Goal: Transaction & Acquisition: Book appointment/travel/reservation

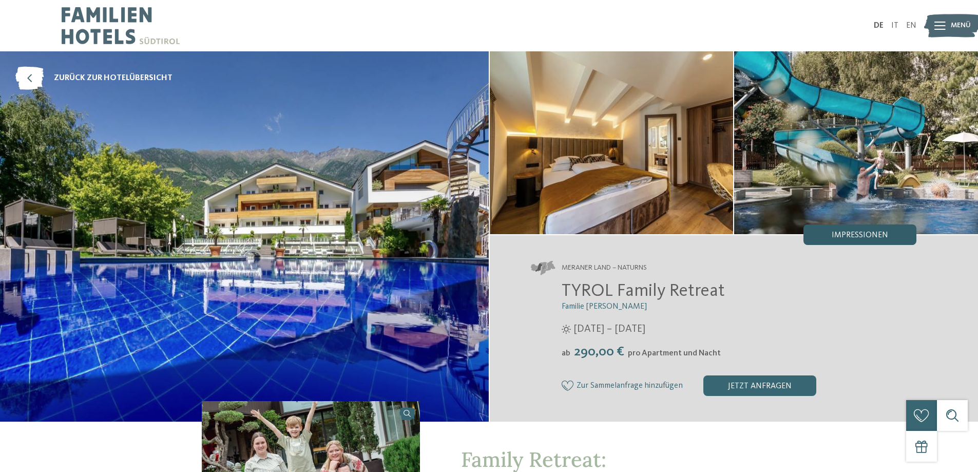
click at [856, 232] on span "Impressionen" at bounding box center [860, 235] width 56 height 8
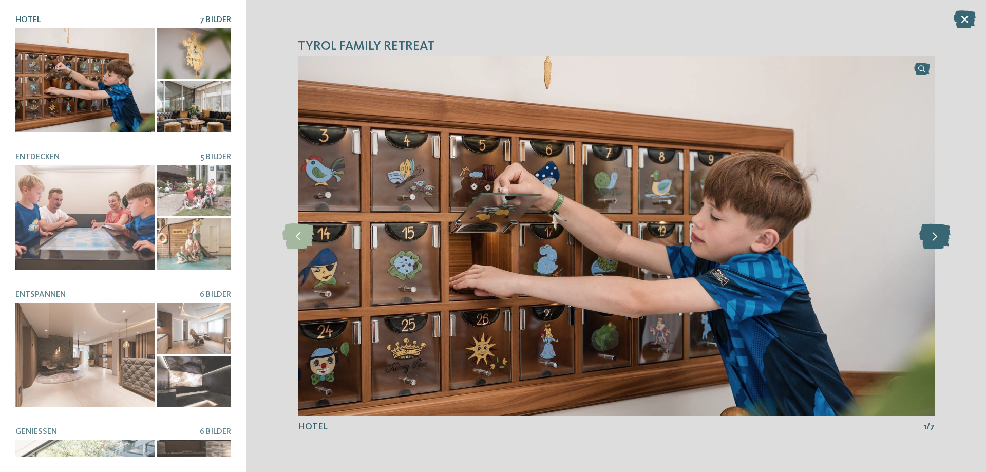
click at [947, 233] on icon at bounding box center [934, 236] width 31 height 26
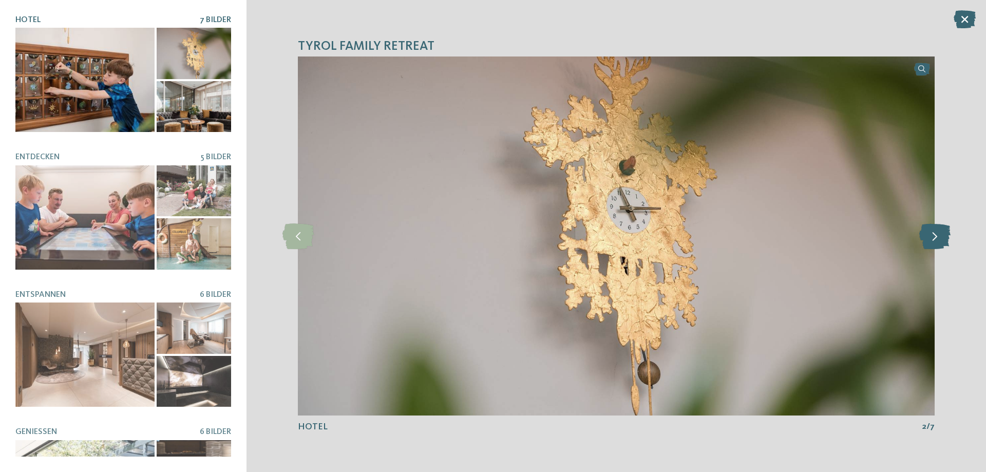
click at [947, 233] on icon at bounding box center [934, 236] width 31 height 26
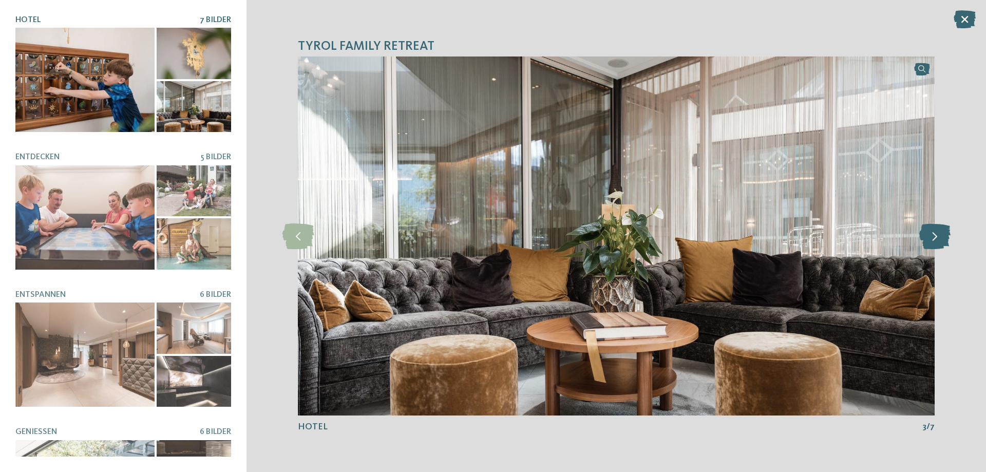
click at [947, 233] on icon at bounding box center [934, 236] width 31 height 26
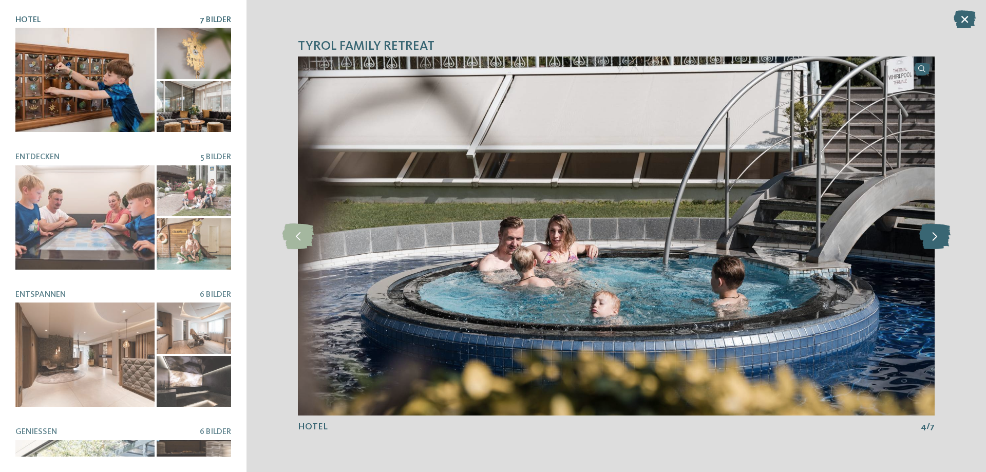
click at [947, 233] on icon at bounding box center [934, 236] width 31 height 26
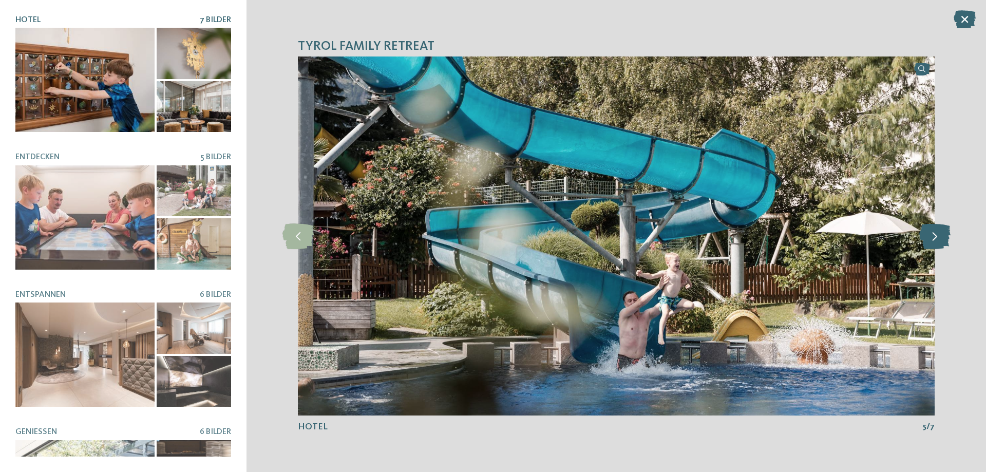
click at [947, 233] on icon at bounding box center [934, 236] width 31 height 26
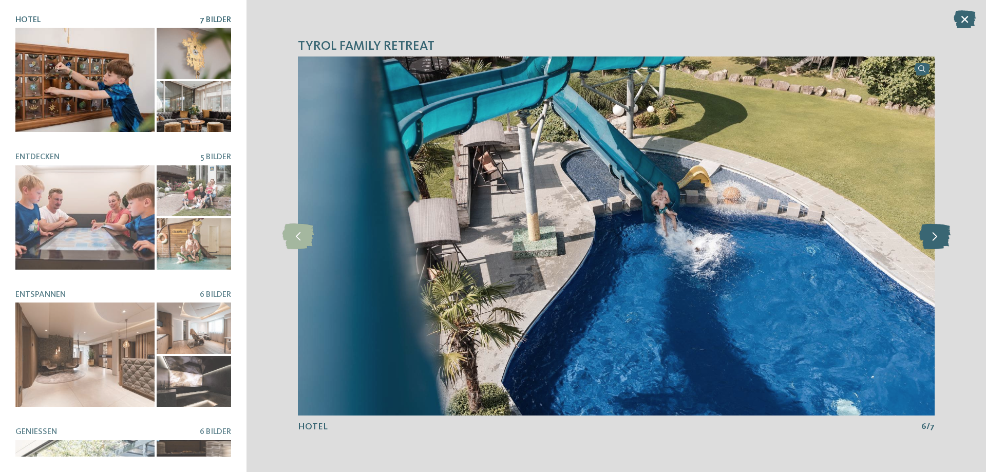
click at [947, 233] on icon at bounding box center [934, 236] width 31 height 26
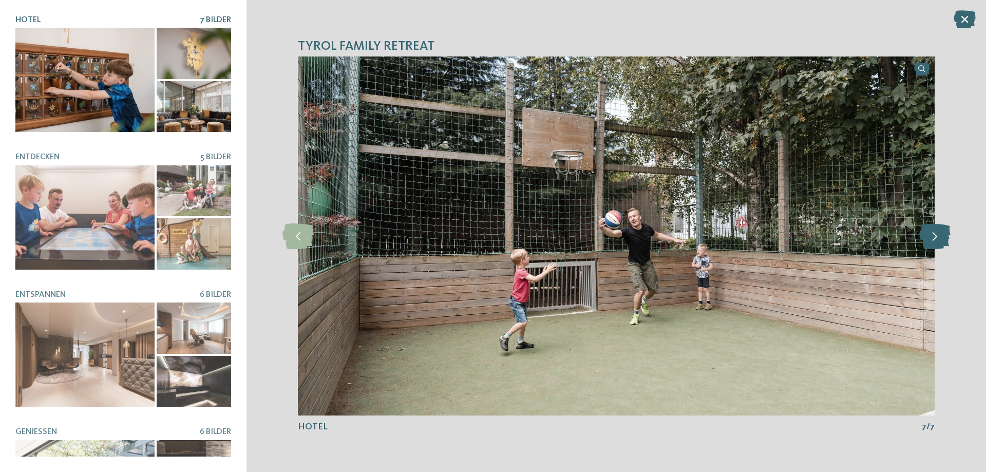
click at [947, 233] on icon at bounding box center [934, 236] width 31 height 26
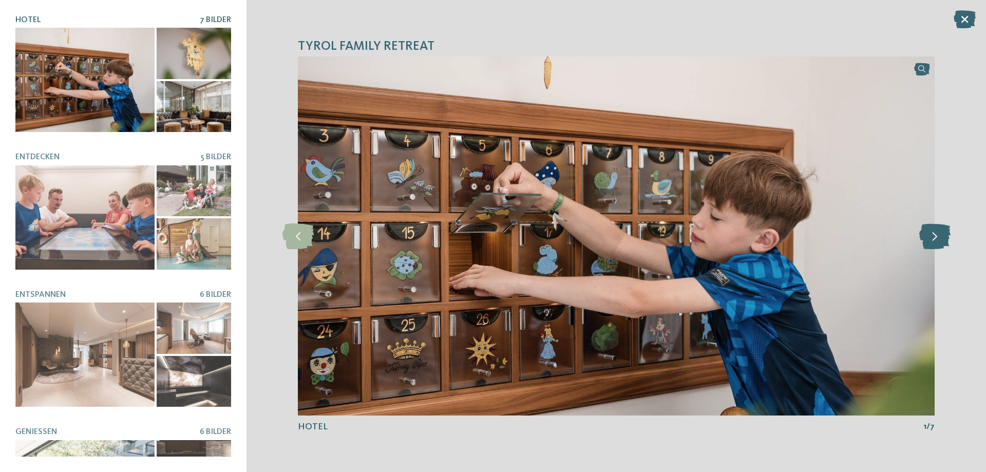
click at [947, 233] on icon at bounding box center [934, 236] width 31 height 26
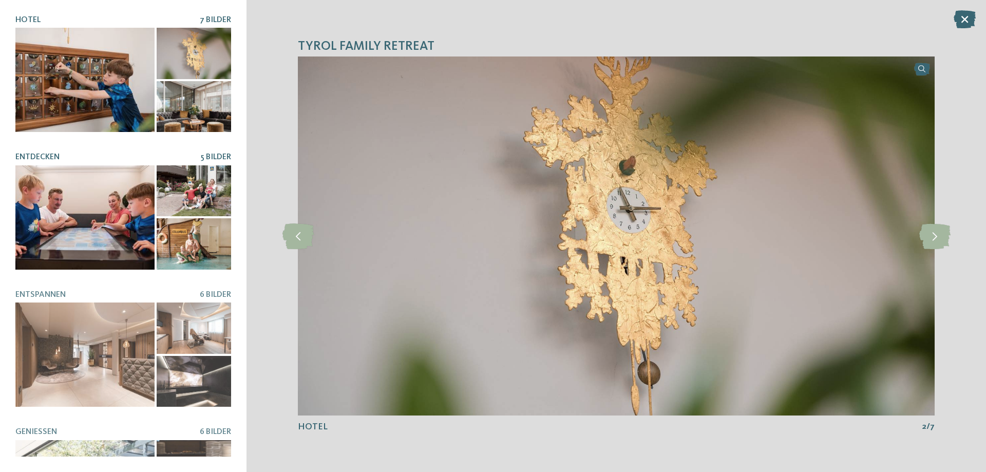
click at [98, 216] on div at bounding box center [84, 217] width 139 height 104
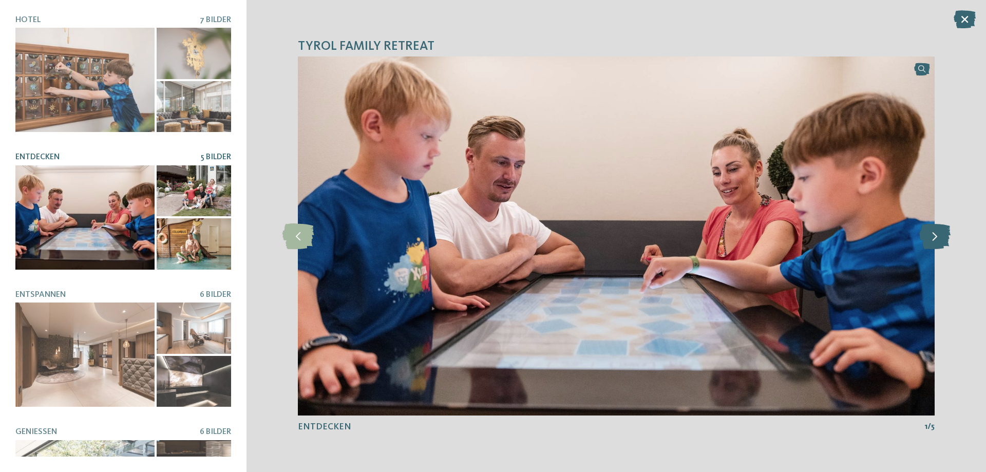
click at [939, 238] on icon at bounding box center [934, 236] width 31 height 26
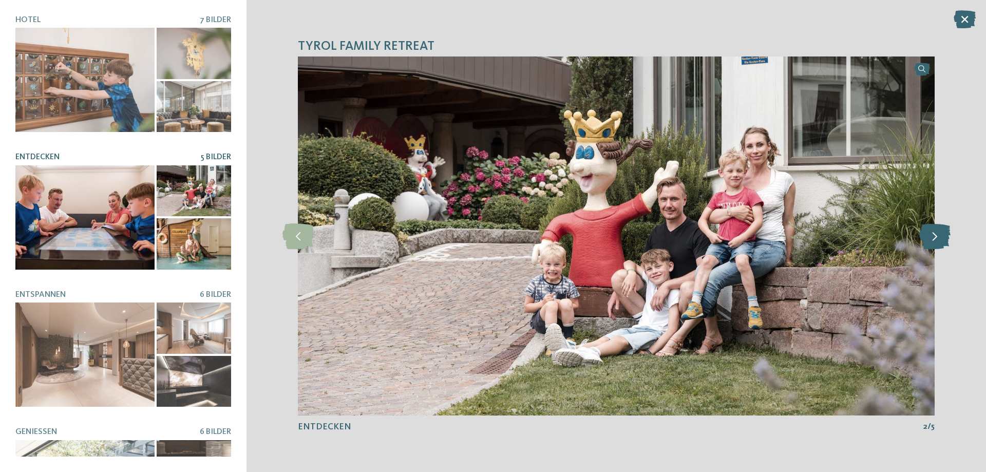
click at [939, 238] on icon at bounding box center [934, 236] width 31 height 26
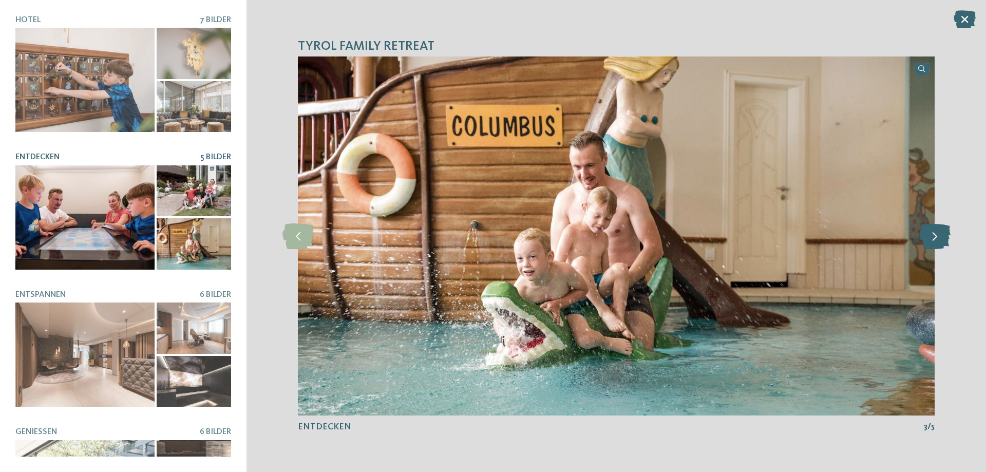
click at [939, 238] on icon at bounding box center [934, 236] width 31 height 26
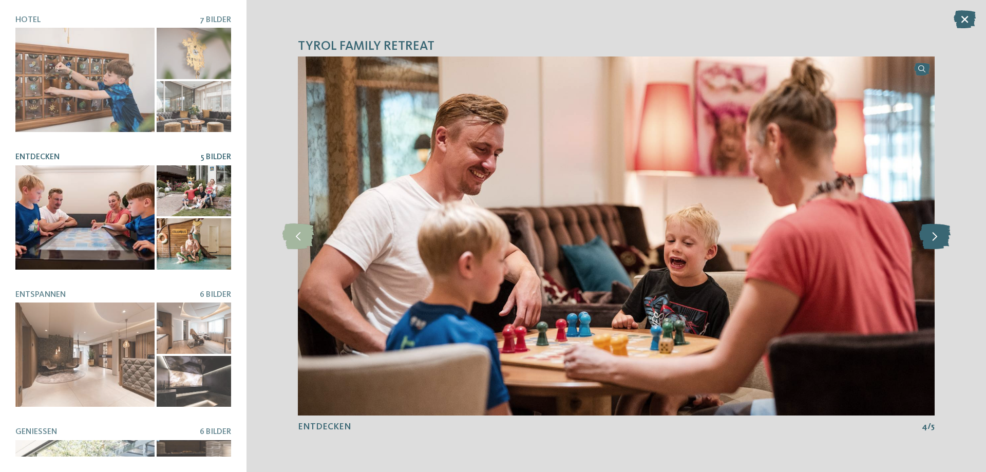
click at [939, 238] on icon at bounding box center [934, 236] width 31 height 26
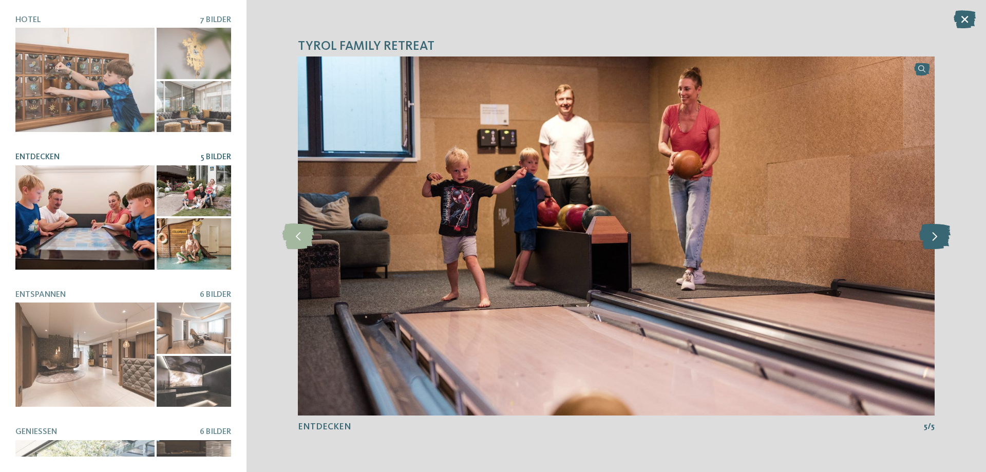
click at [939, 238] on icon at bounding box center [934, 236] width 31 height 26
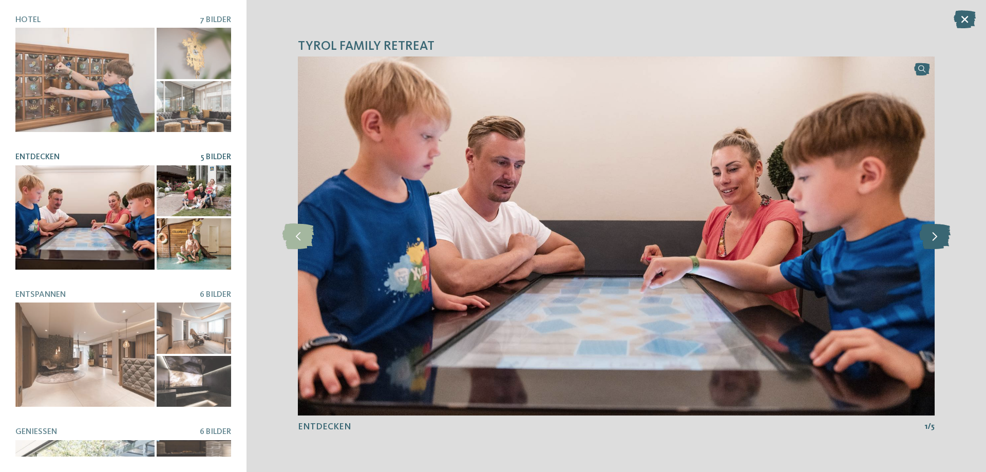
click at [939, 238] on icon at bounding box center [934, 236] width 31 height 26
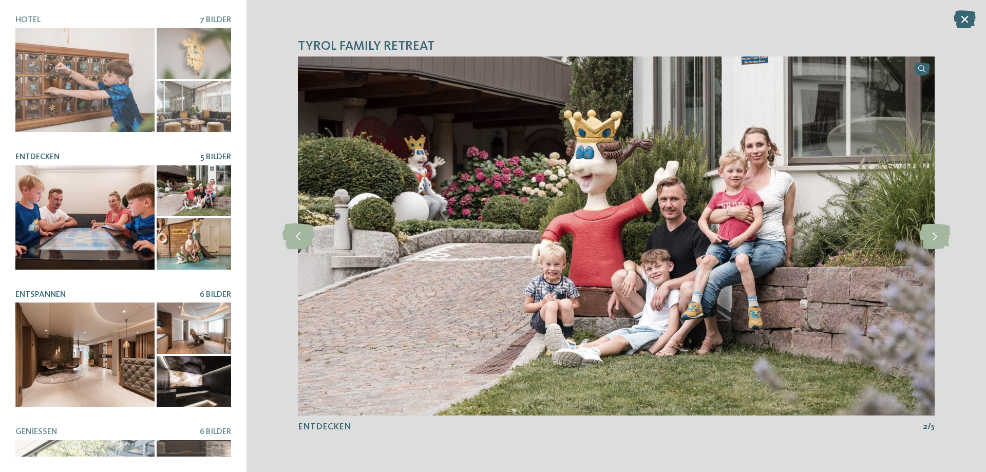
click at [64, 350] on div at bounding box center [84, 355] width 139 height 104
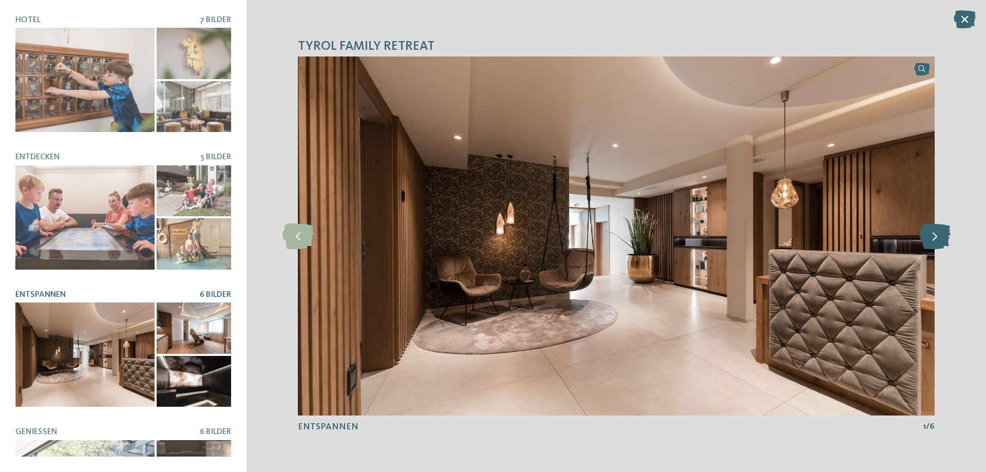
click at [930, 240] on icon at bounding box center [934, 236] width 31 height 26
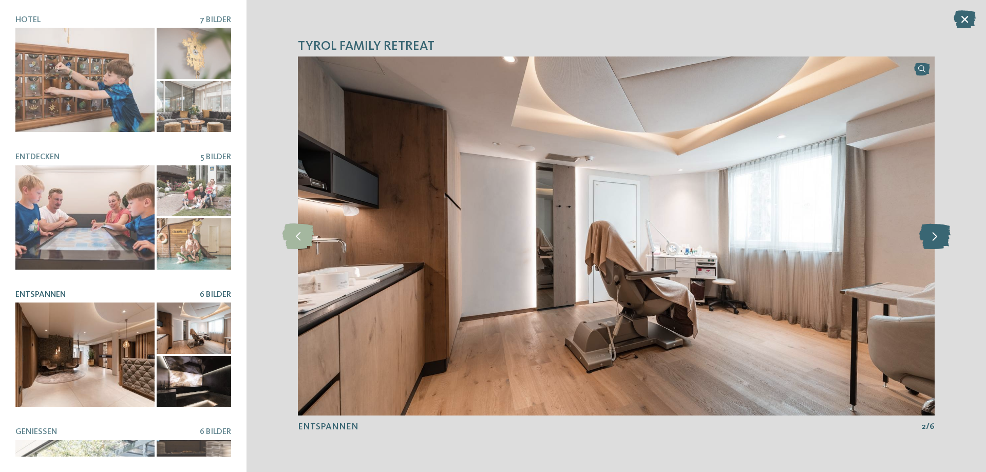
click at [930, 240] on icon at bounding box center [934, 236] width 31 height 26
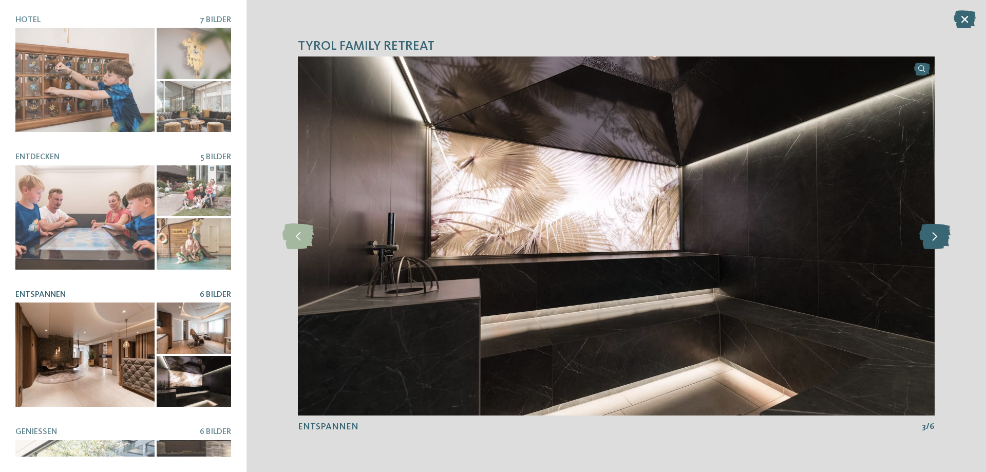
click at [930, 240] on icon at bounding box center [934, 236] width 31 height 26
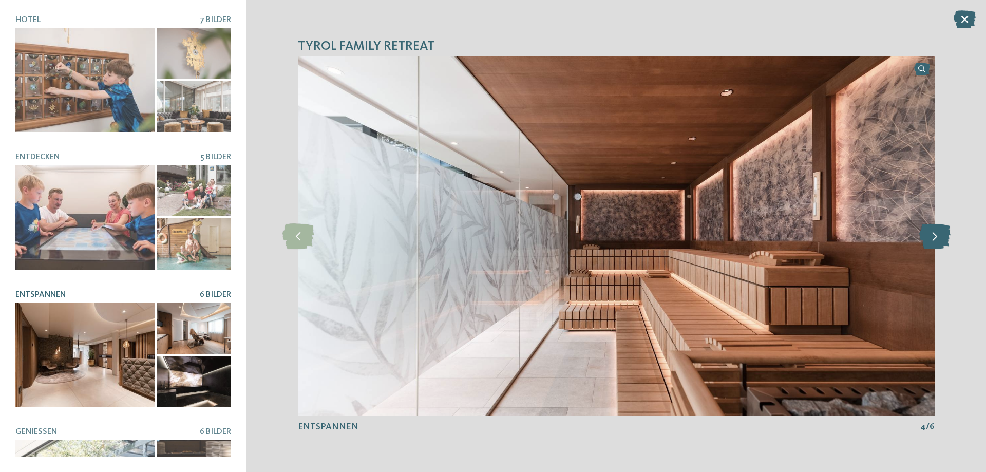
click at [930, 240] on icon at bounding box center [934, 236] width 31 height 26
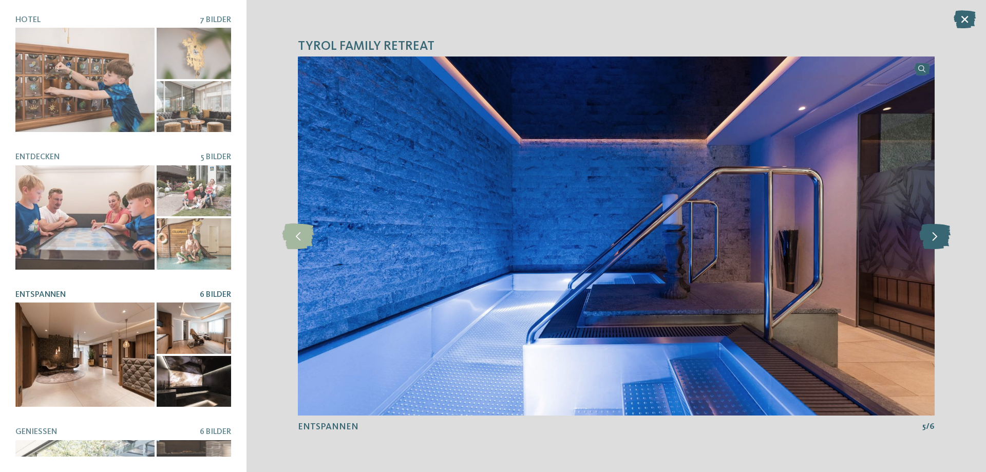
click at [930, 240] on icon at bounding box center [934, 236] width 31 height 26
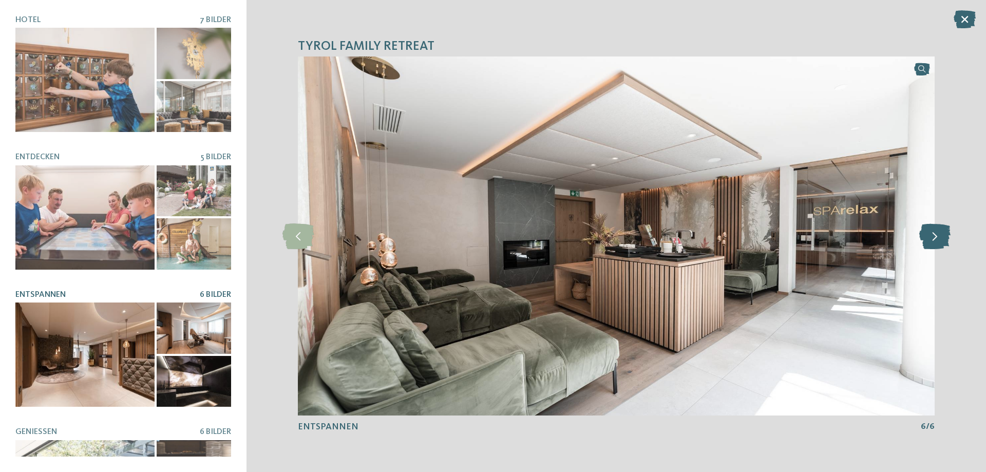
click at [930, 240] on icon at bounding box center [934, 236] width 31 height 26
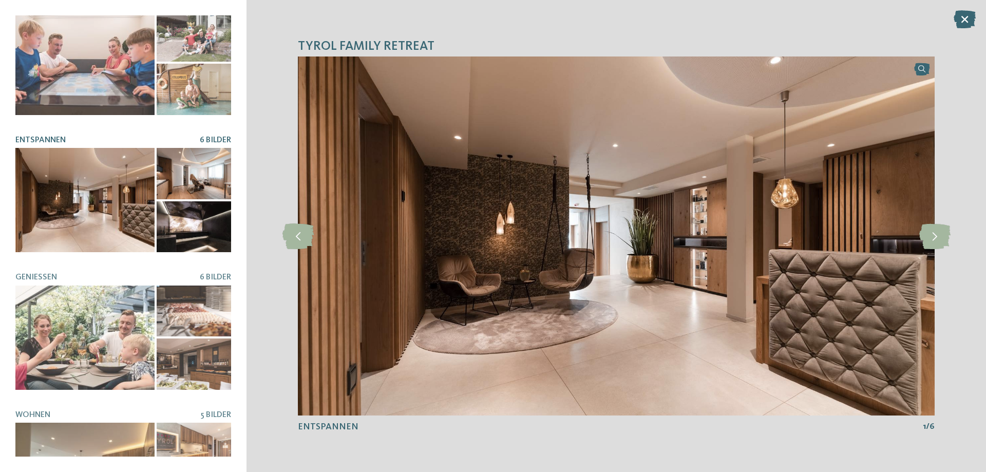
scroll to position [205, 0]
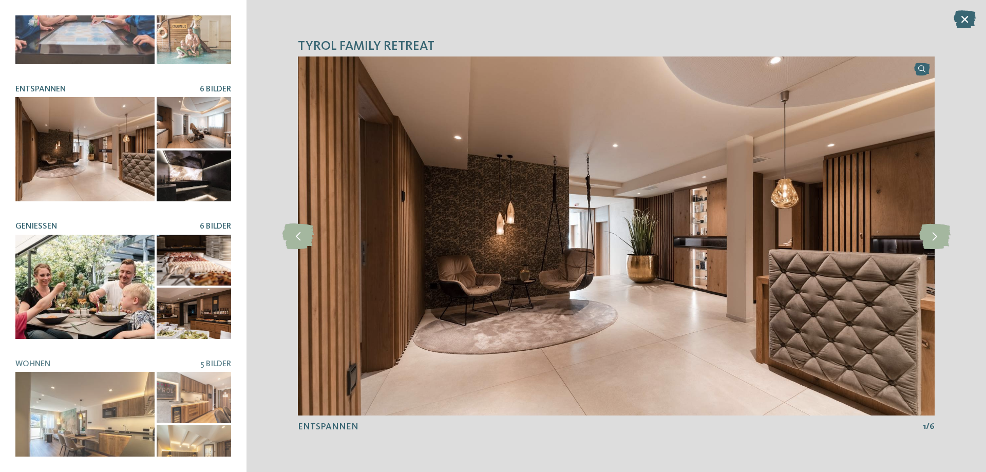
click at [76, 296] on div at bounding box center [84, 287] width 139 height 104
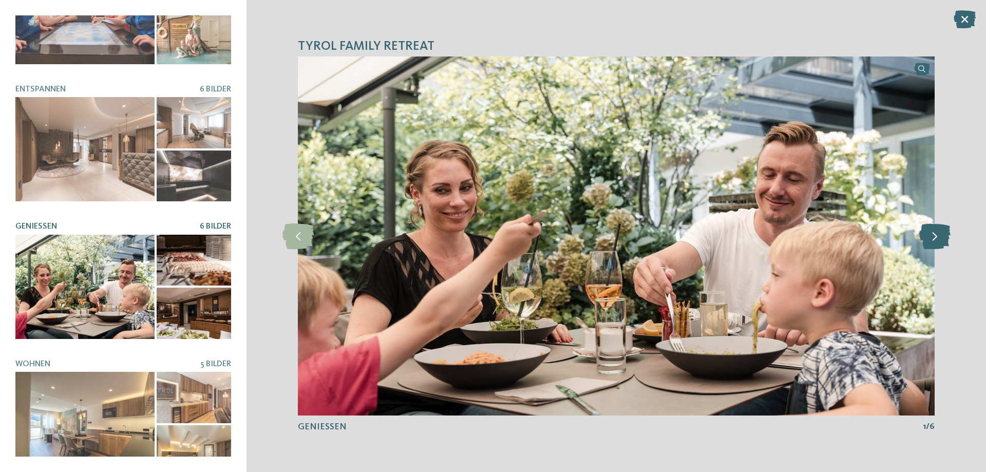
click at [938, 234] on icon at bounding box center [934, 236] width 31 height 26
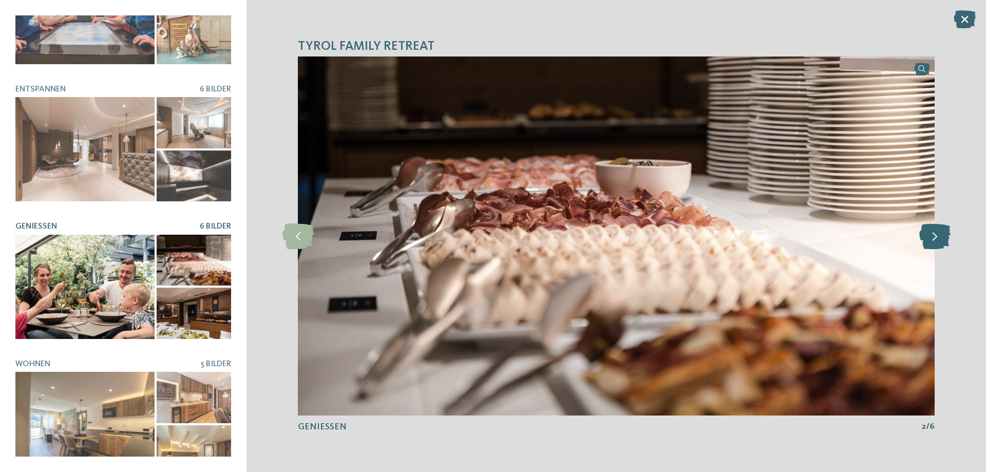
click at [938, 234] on icon at bounding box center [934, 236] width 31 height 26
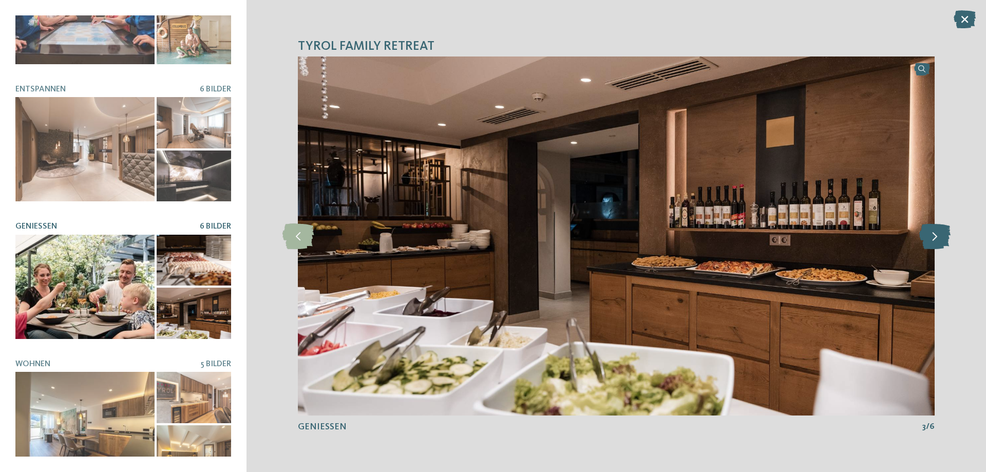
click at [938, 234] on icon at bounding box center [934, 236] width 31 height 26
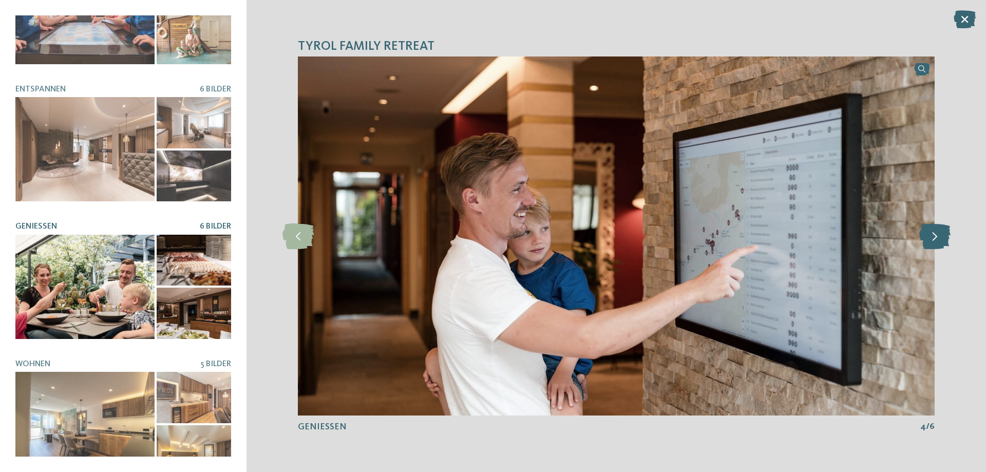
click at [938, 234] on icon at bounding box center [934, 236] width 31 height 26
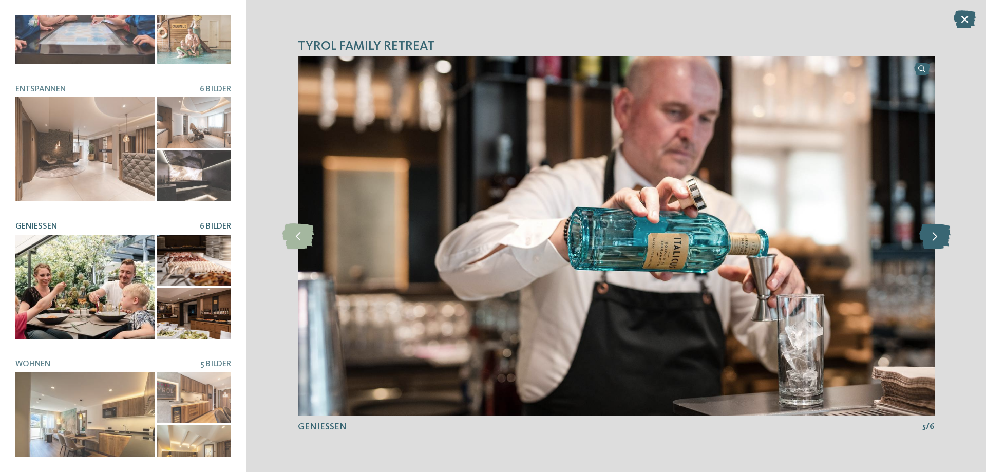
click at [938, 234] on icon at bounding box center [934, 236] width 31 height 26
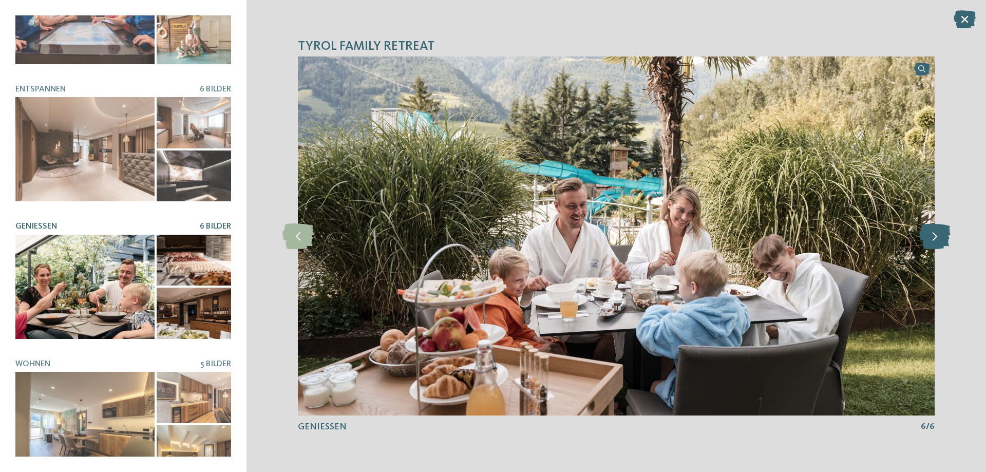
click at [938, 234] on icon at bounding box center [934, 236] width 31 height 26
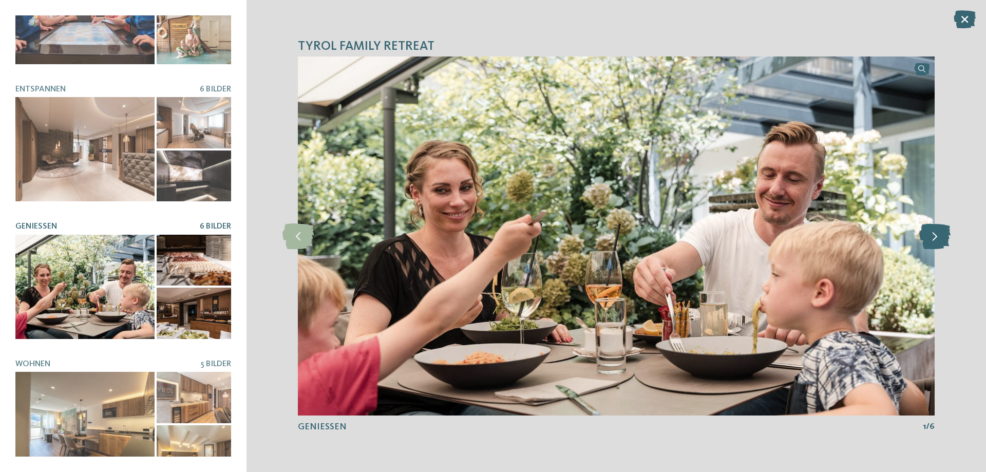
click at [938, 234] on icon at bounding box center [934, 236] width 31 height 26
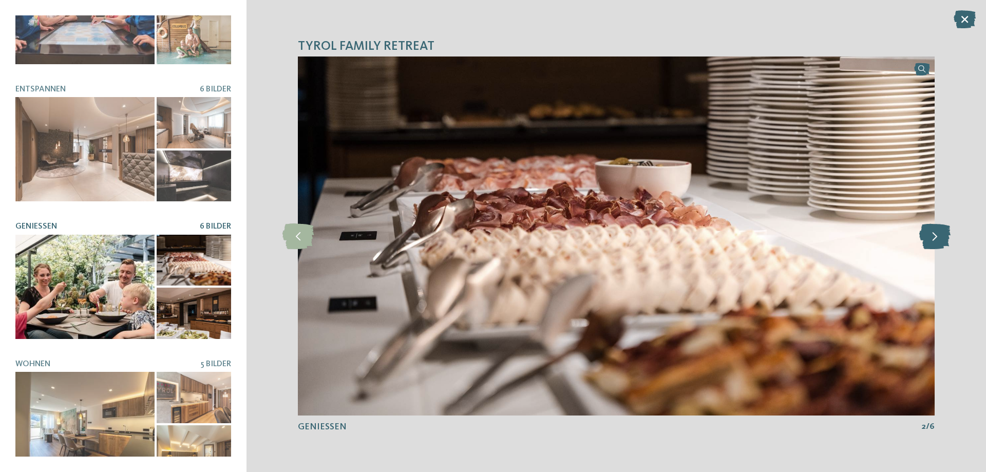
click at [938, 234] on icon at bounding box center [934, 236] width 31 height 26
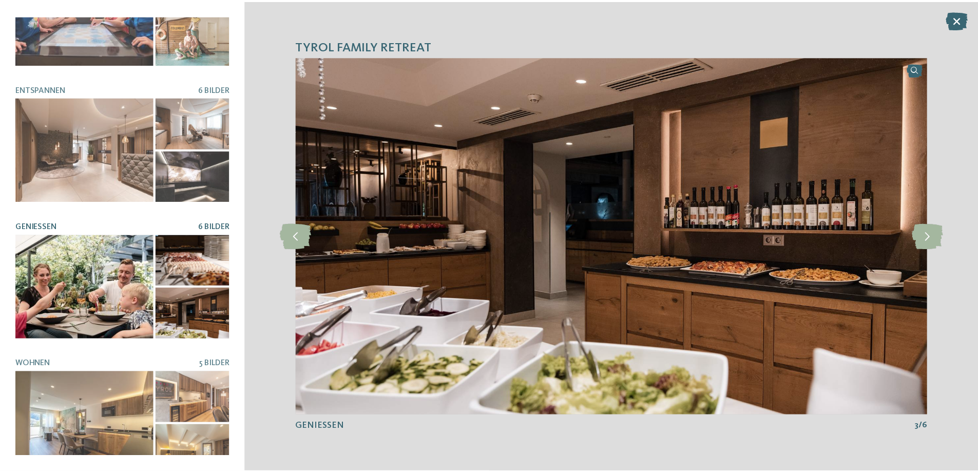
scroll to position [213, 0]
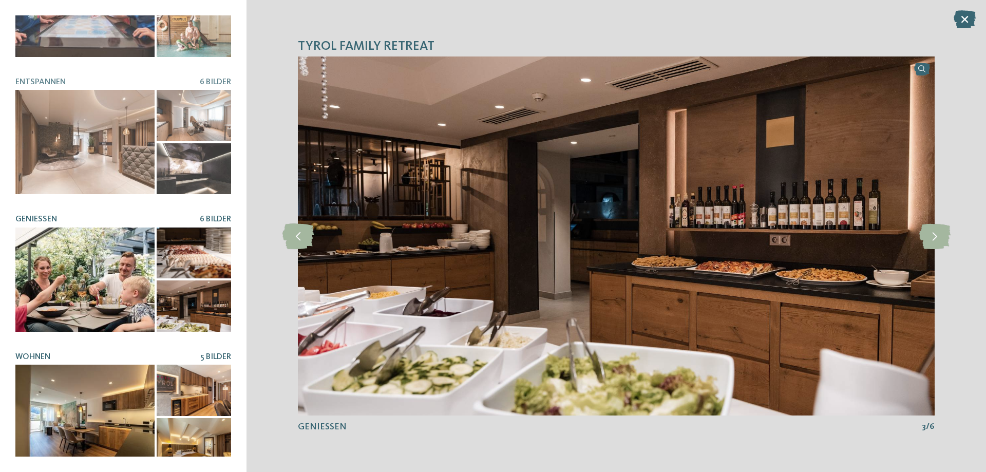
click at [87, 373] on div at bounding box center [84, 417] width 139 height 104
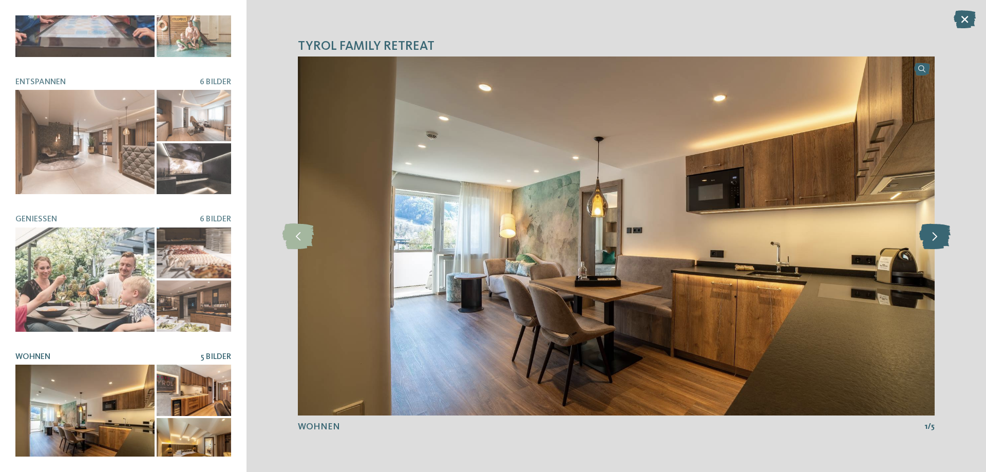
click at [933, 235] on icon at bounding box center [934, 236] width 31 height 26
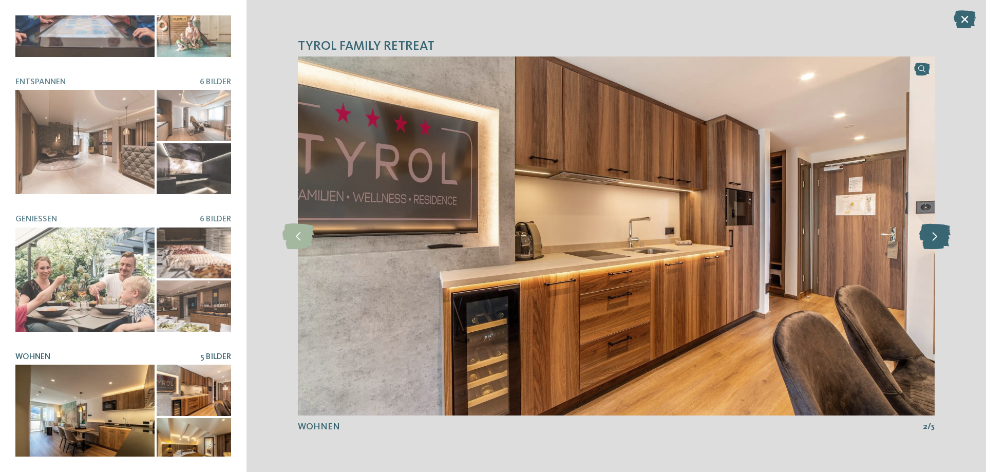
click at [933, 235] on icon at bounding box center [934, 236] width 31 height 26
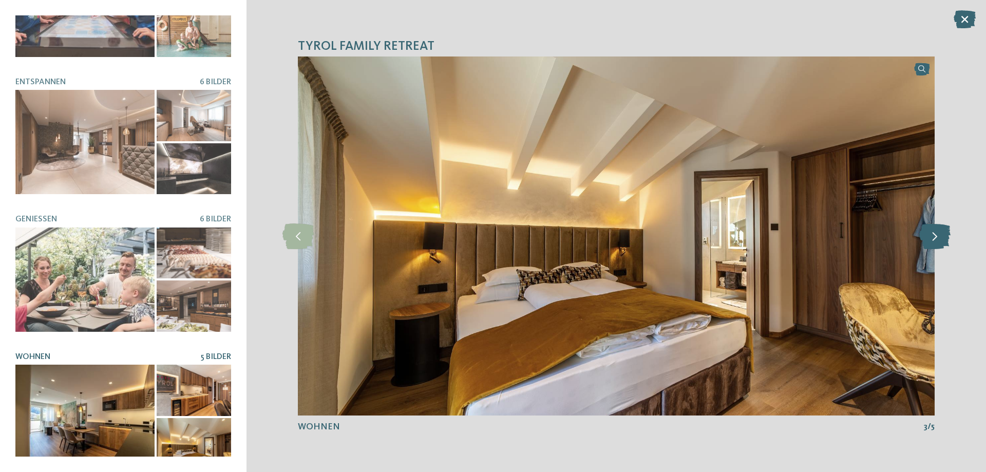
click at [933, 235] on icon at bounding box center [934, 236] width 31 height 26
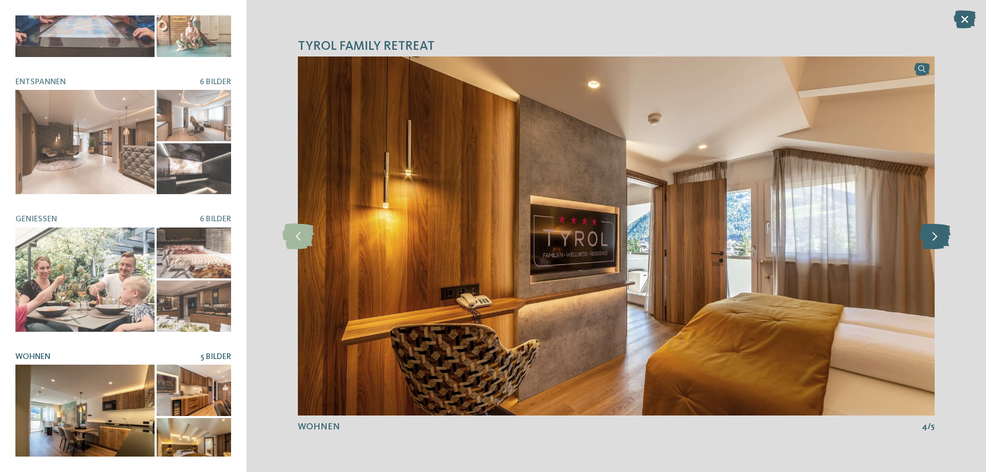
click at [933, 235] on icon at bounding box center [934, 236] width 31 height 26
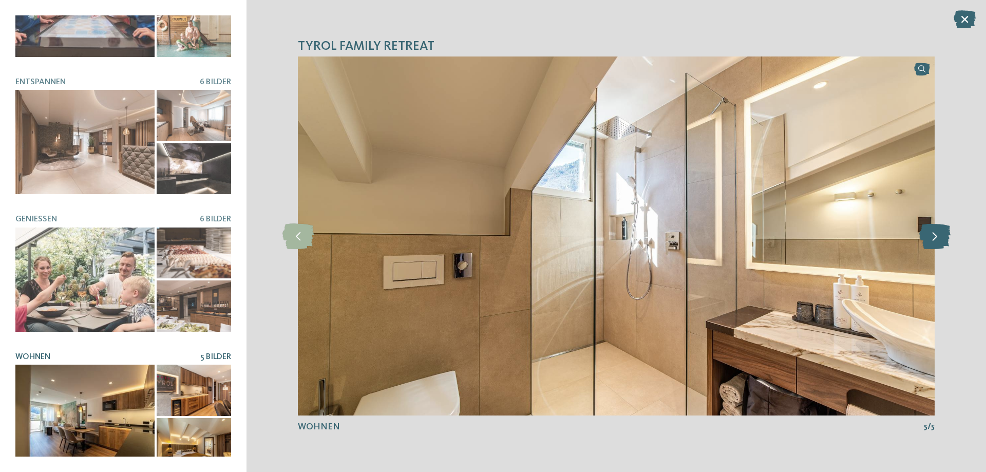
click at [933, 235] on icon at bounding box center [934, 236] width 31 height 26
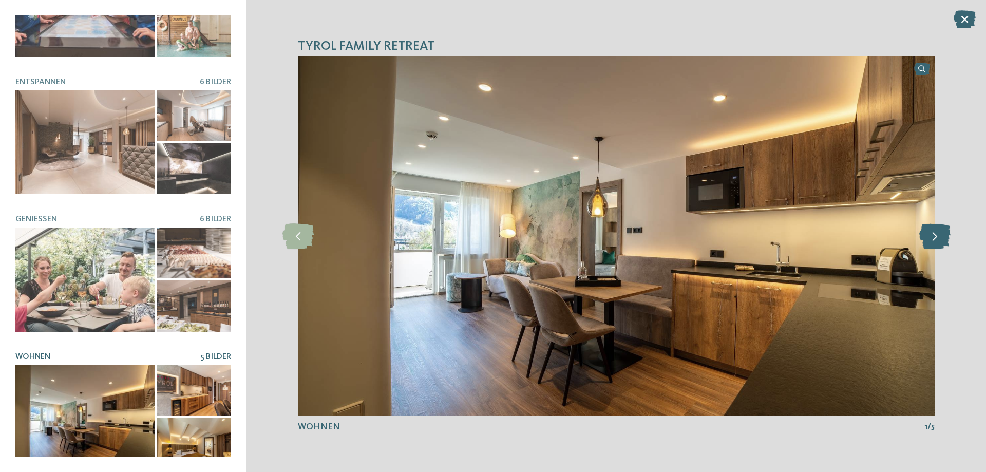
click at [933, 235] on icon at bounding box center [934, 236] width 31 height 26
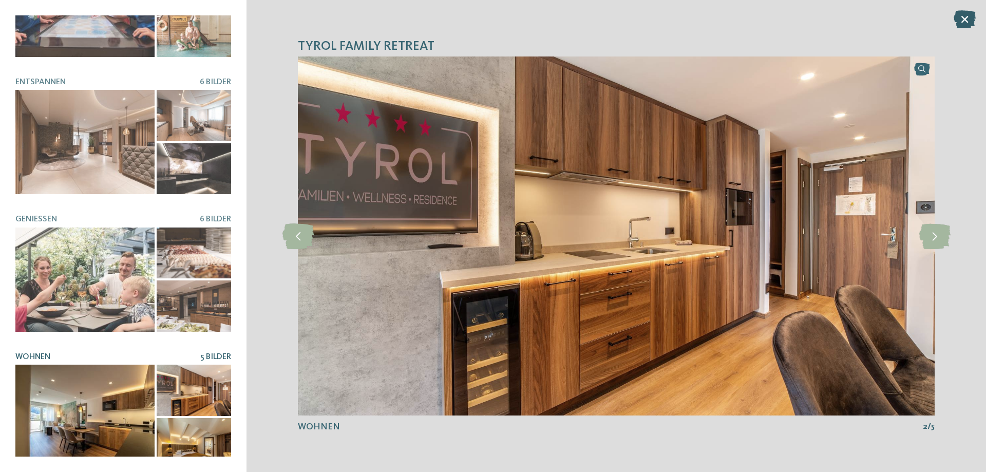
click at [969, 16] on icon at bounding box center [965, 19] width 22 height 18
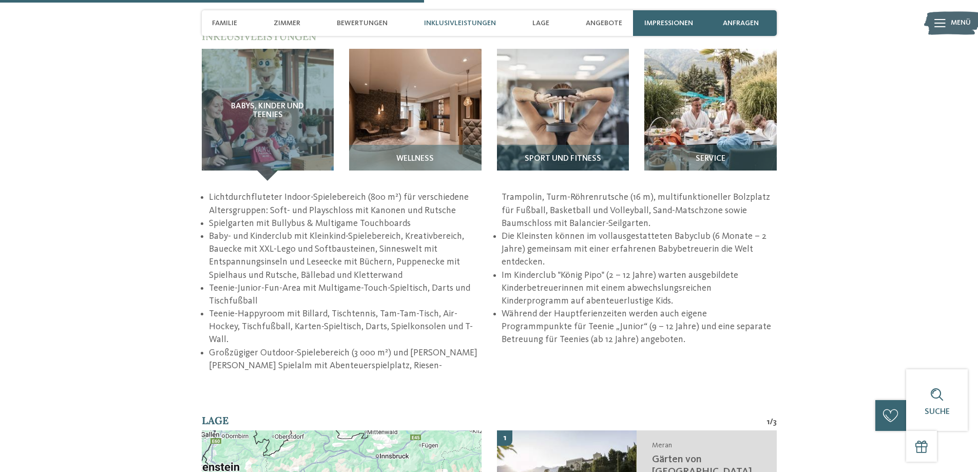
scroll to position [1489, 0]
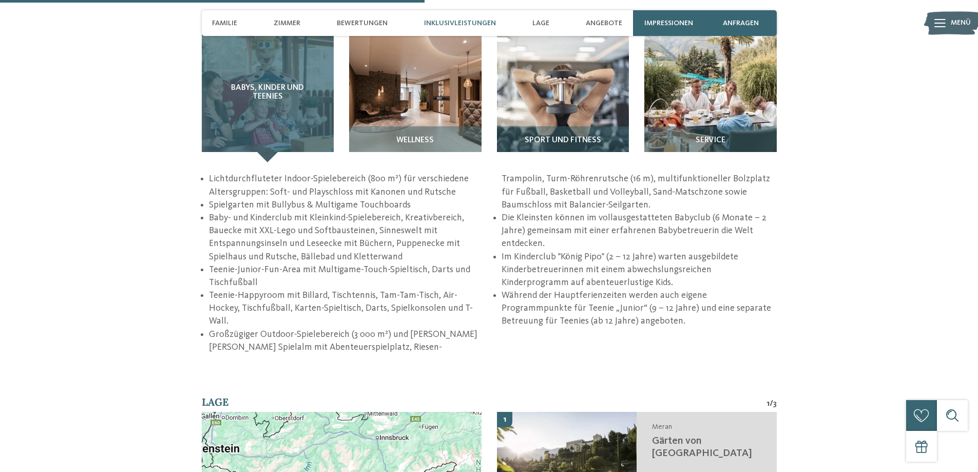
click at [266, 93] on span "Babys, Kinder und Teenies" at bounding box center [267, 93] width 91 height 18
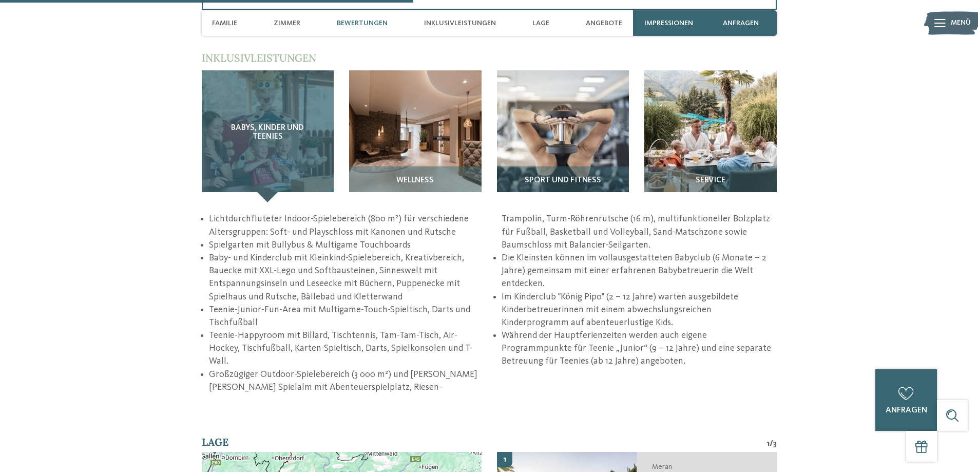
scroll to position [1438, 0]
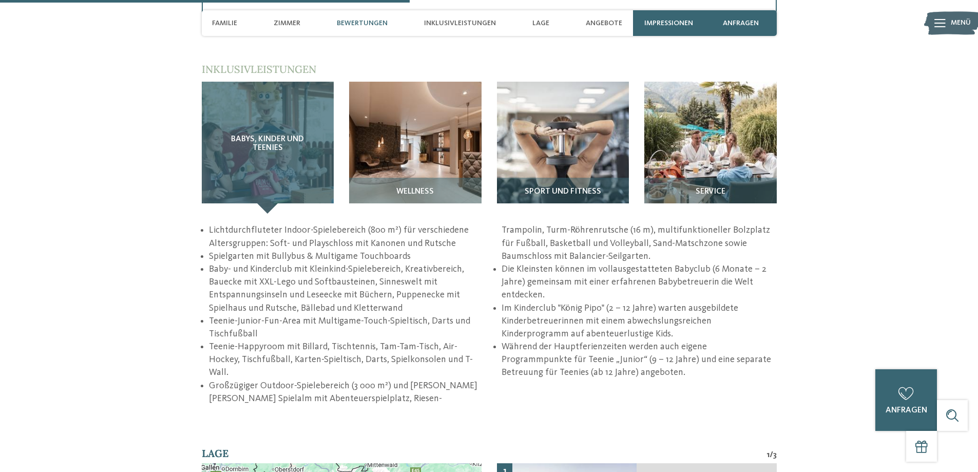
click at [259, 134] on div "Babys, Kinder und Teenies" at bounding box center [268, 148] width 133 height 133
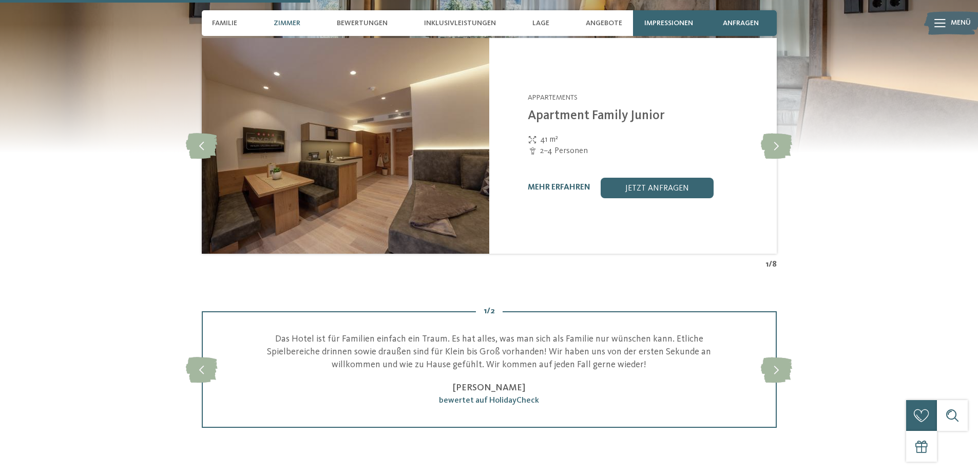
scroll to position [925, 0]
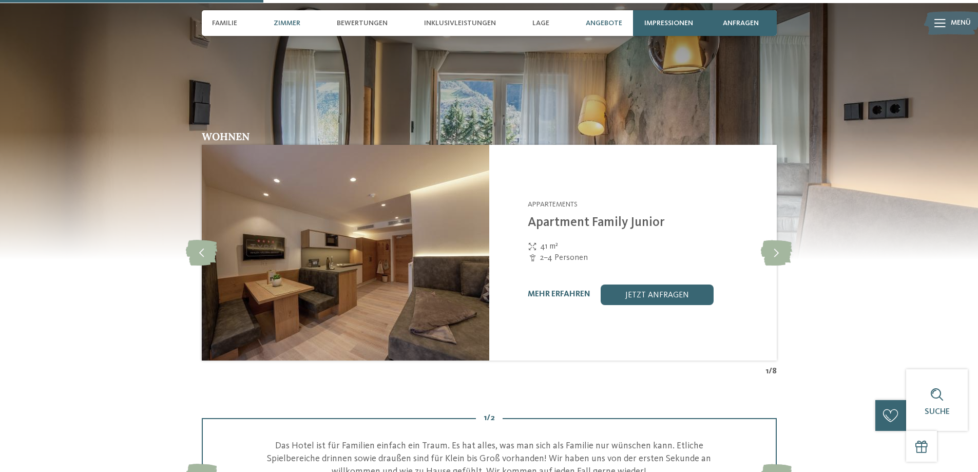
click at [598, 22] on span "Angebote" at bounding box center [604, 23] width 36 height 9
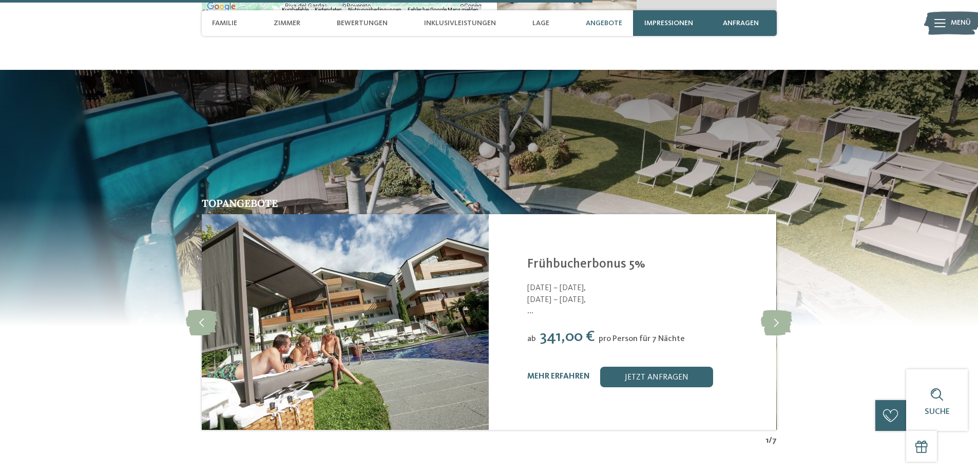
scroll to position [2109, 0]
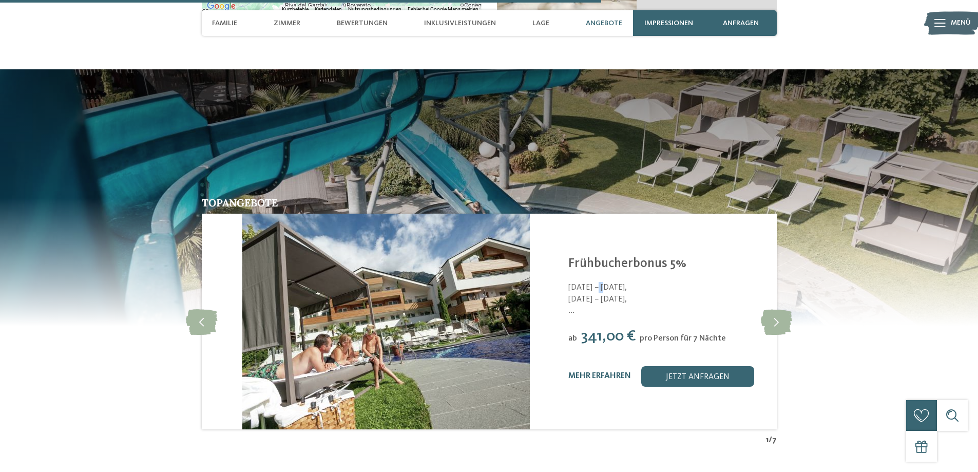
drag, startPoint x: 553, startPoint y: 272, endPoint x: 588, endPoint y: 275, distance: 35.1
click at [588, 282] on span "13.09. – 28.09.2025," at bounding box center [687, 287] width 236 height 11
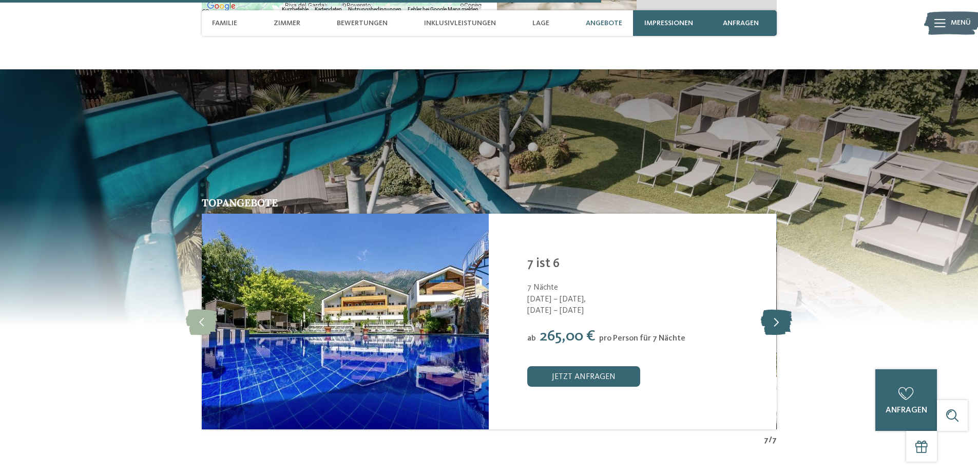
drag, startPoint x: 785, startPoint y: 310, endPoint x: 787, endPoint y: 295, distance: 15.1
click at [787, 308] on div at bounding box center [777, 322] width 28 height 28
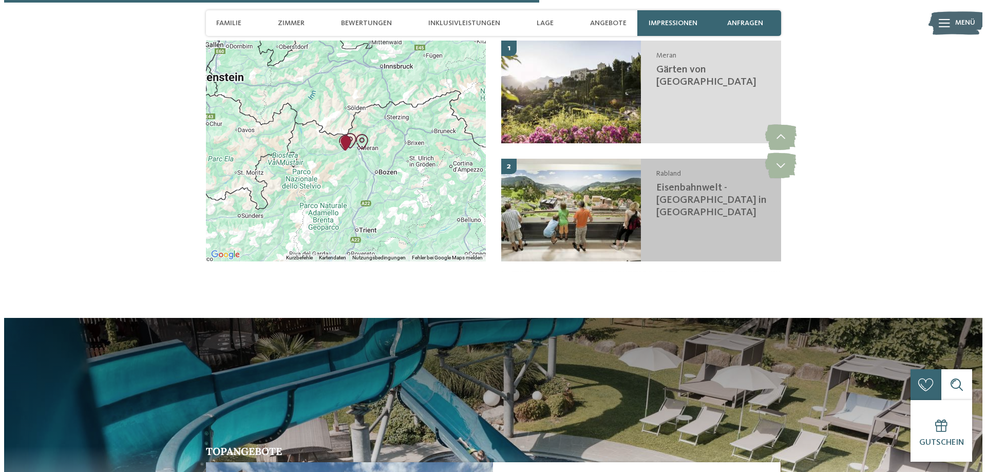
scroll to position [1853, 0]
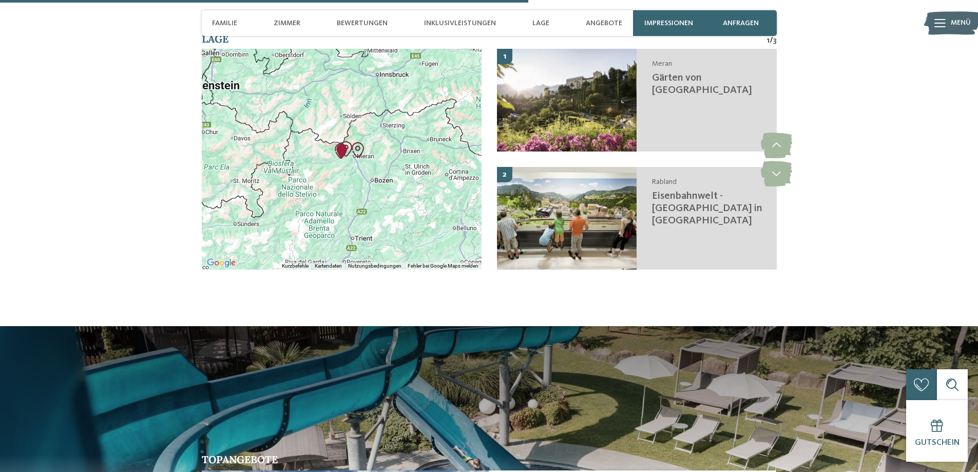
click at [929, 26] on img at bounding box center [953, 23] width 56 height 28
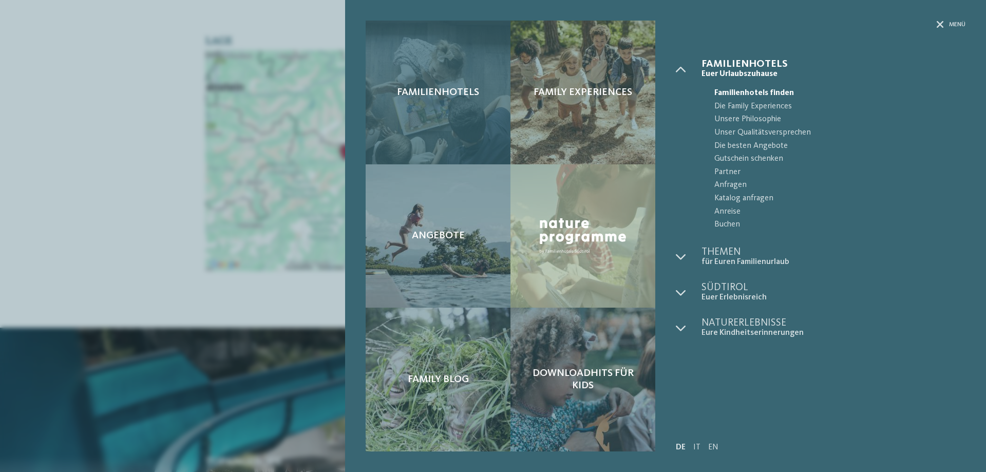
click at [459, 87] on span "Familienhotels" at bounding box center [438, 92] width 82 height 12
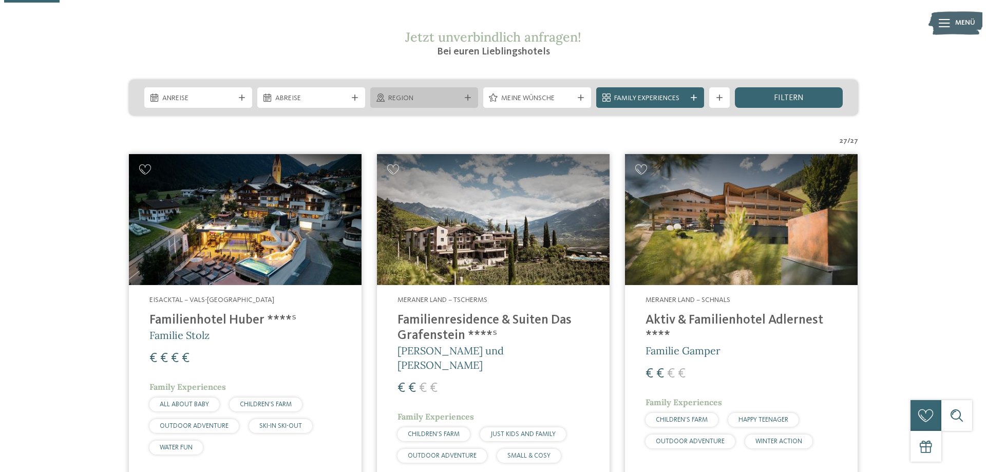
scroll to position [205, 0]
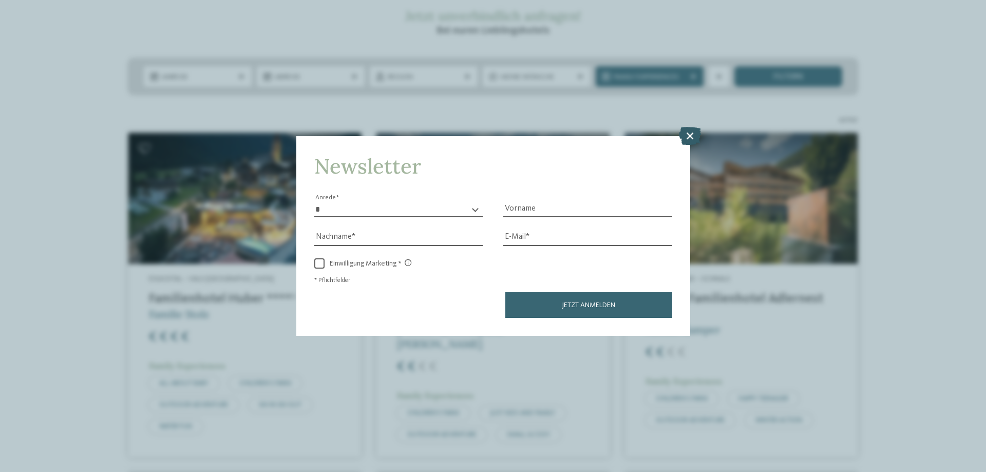
click at [689, 134] on icon at bounding box center [690, 136] width 22 height 18
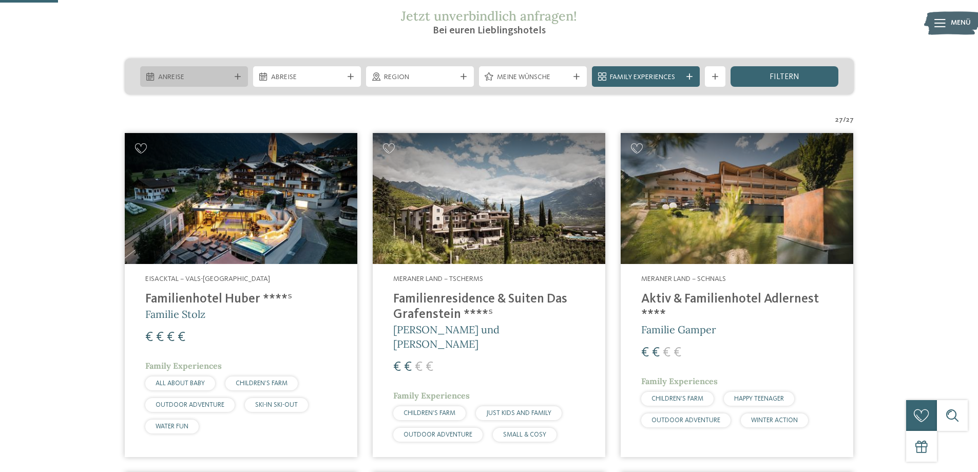
click at [193, 76] on span "Anreise" at bounding box center [194, 77] width 72 height 10
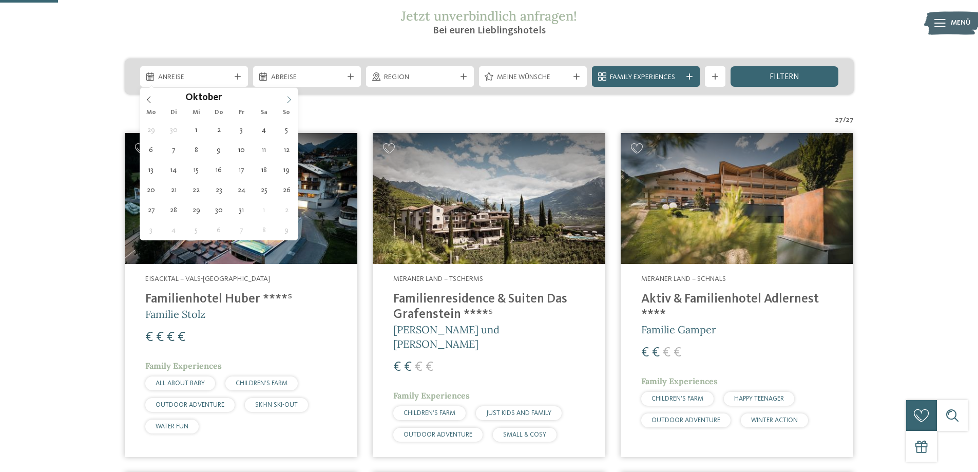
click at [283, 98] on span at bounding box center [288, 96] width 17 height 17
type div "04.10.2025"
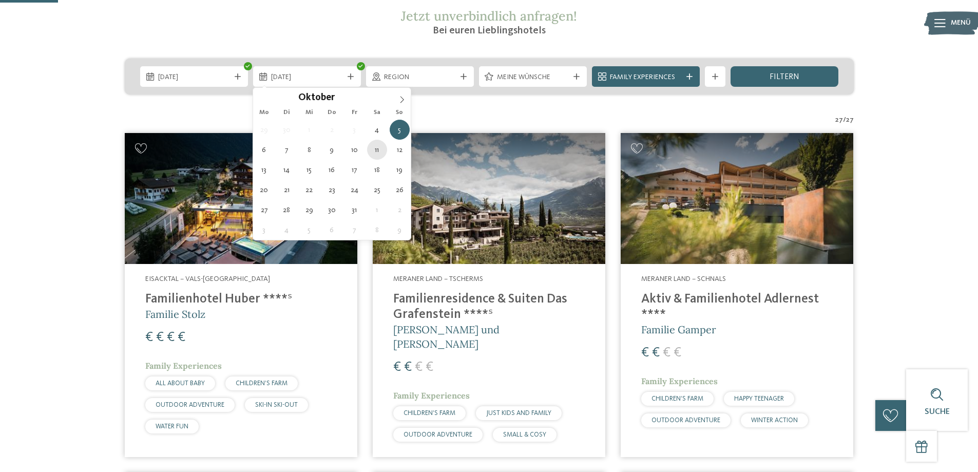
type div "11.10.2025"
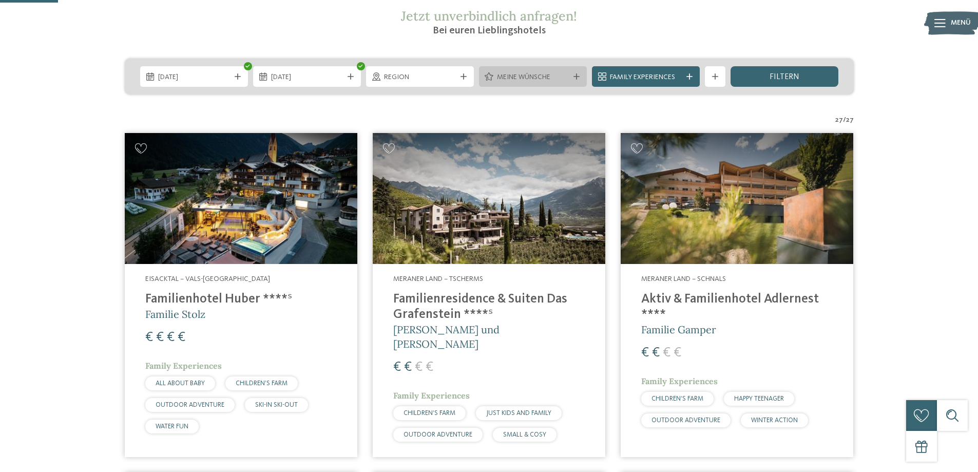
click at [550, 79] on span "Meine Wünsche" at bounding box center [533, 77] width 72 height 10
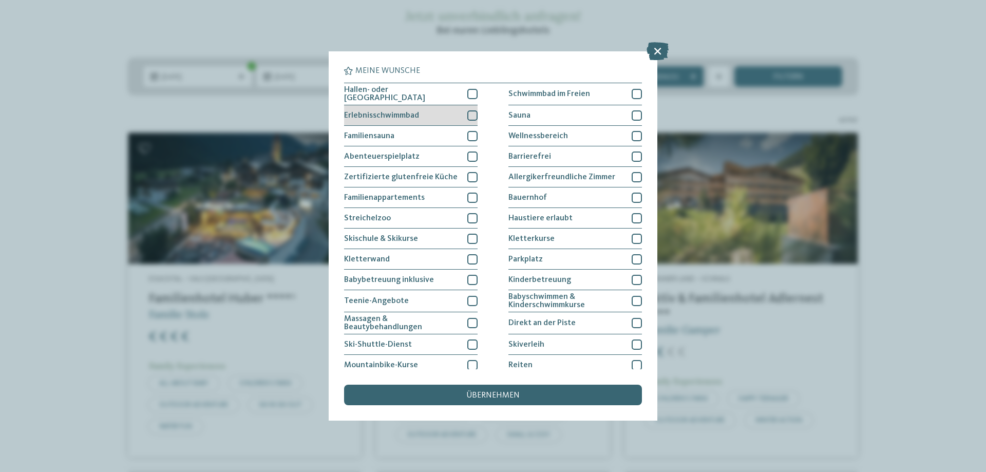
click at [473, 114] on div at bounding box center [472, 115] width 10 height 10
click at [470, 152] on div at bounding box center [472, 157] width 10 height 10
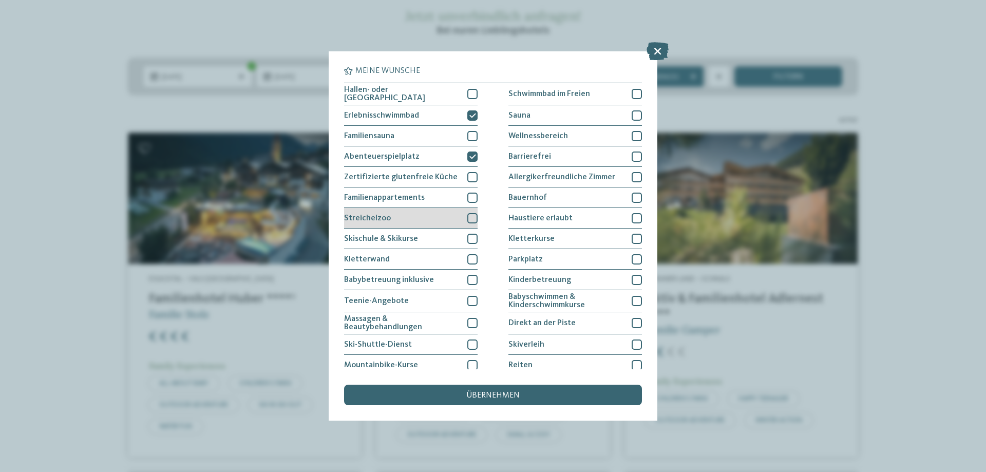
click at [467, 216] on div at bounding box center [472, 218] width 10 height 10
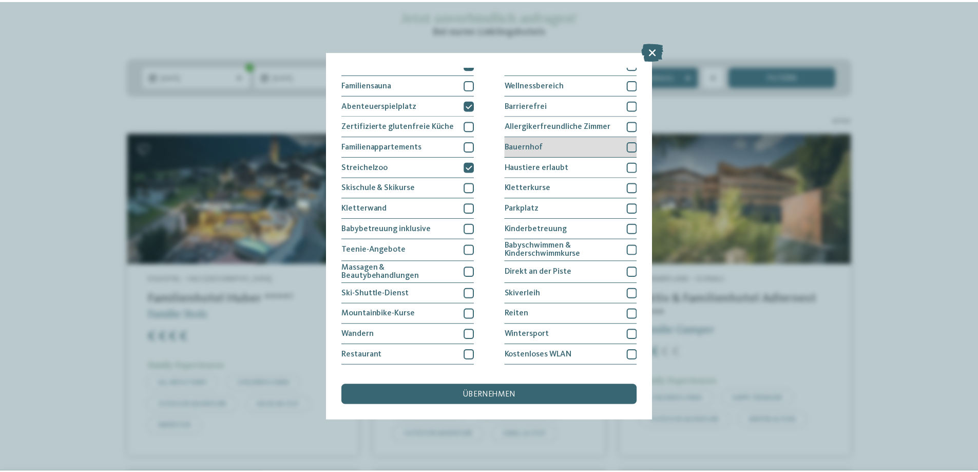
scroll to position [66, 0]
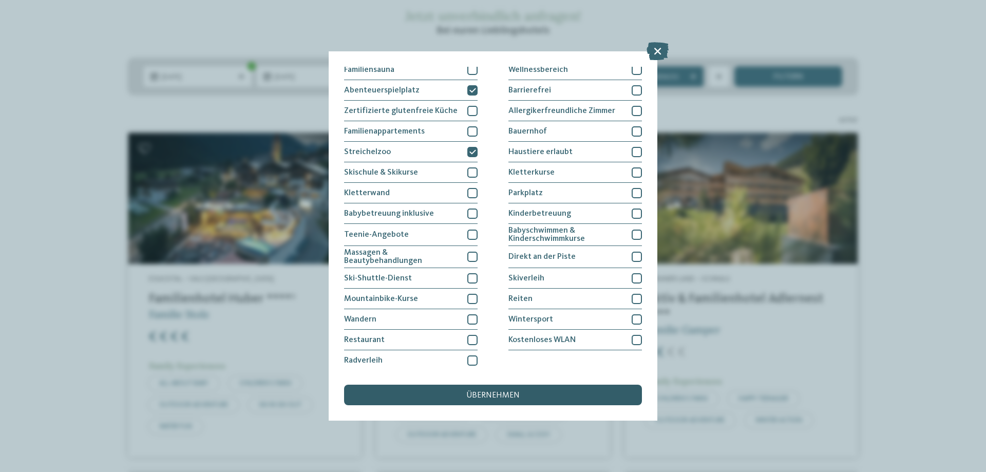
click at [483, 391] on span "übernehmen" at bounding box center [492, 395] width 53 height 8
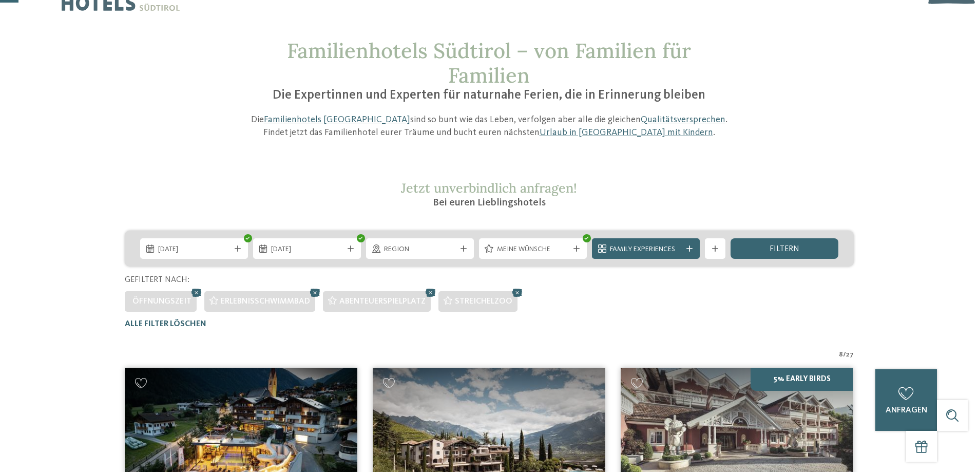
scroll to position [29, 0]
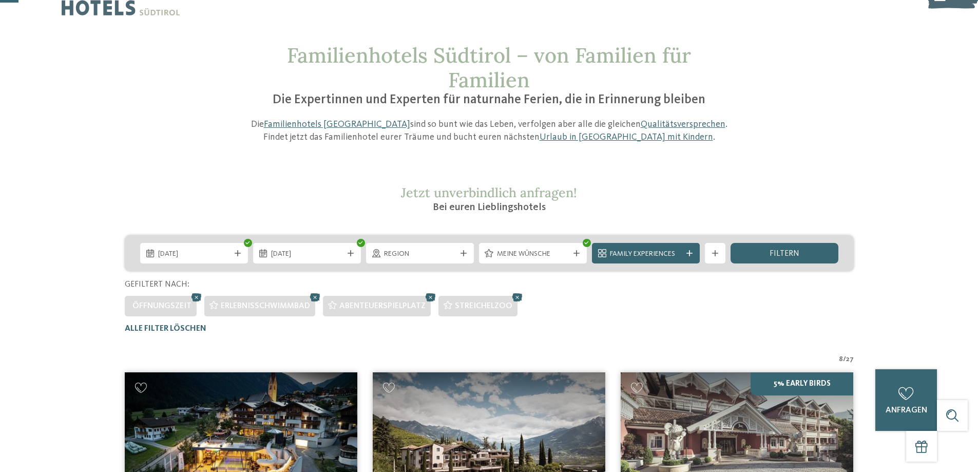
click at [764, 254] on div "filtern" at bounding box center [785, 253] width 108 height 21
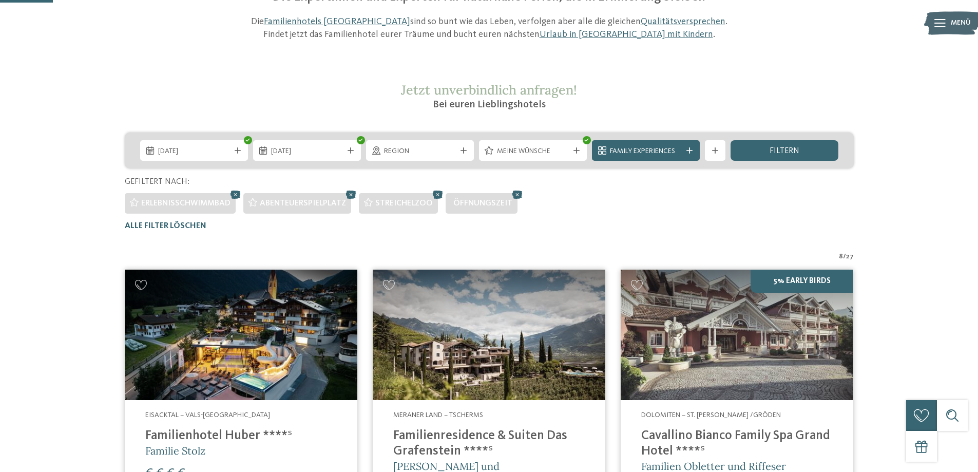
scroll to position [80, 0]
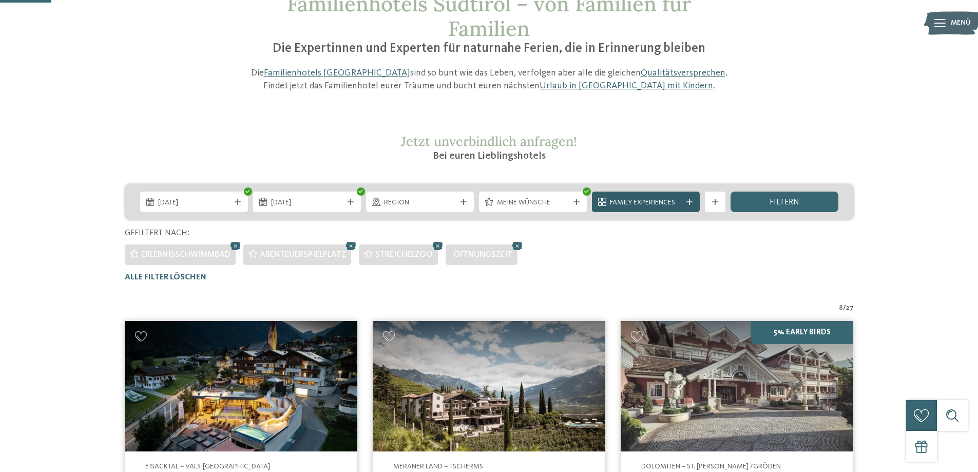
click at [671, 203] on span "Family Experiences" at bounding box center [646, 203] width 72 height 10
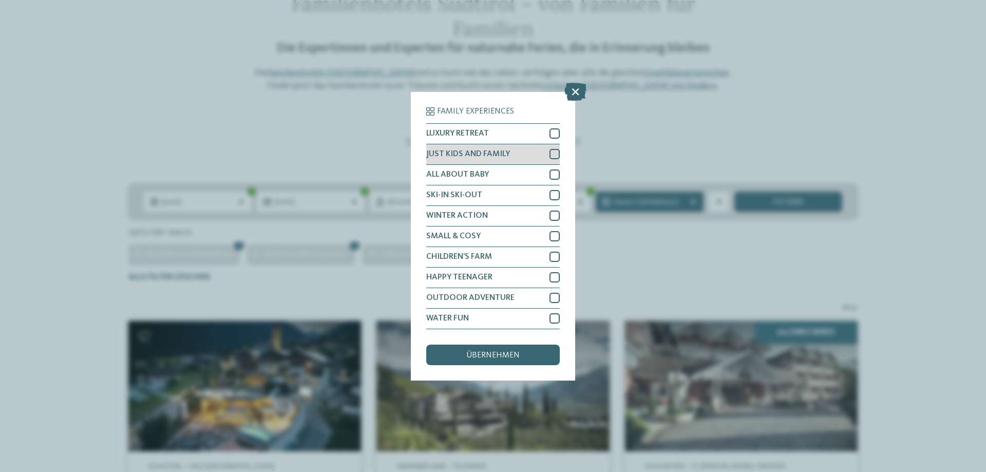
click at [553, 153] on div at bounding box center [555, 154] width 10 height 10
click at [482, 358] on span "übernehmen" at bounding box center [492, 355] width 53 height 8
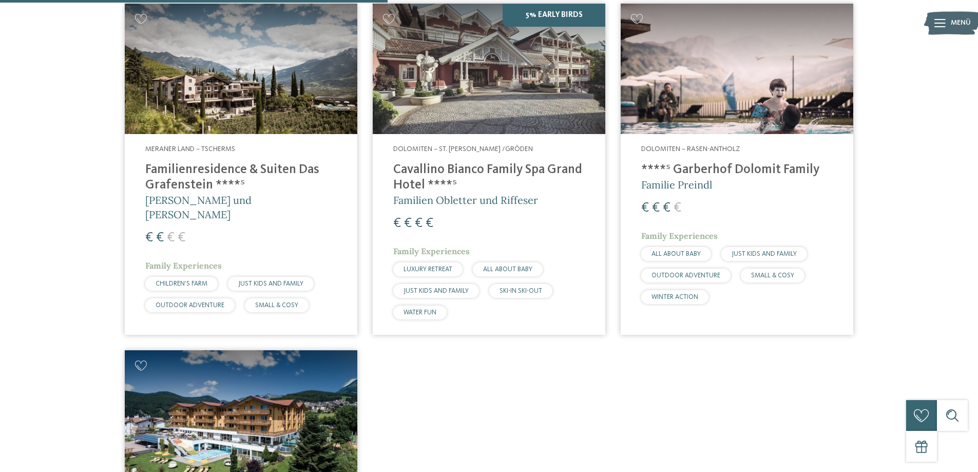
scroll to position [388, 0]
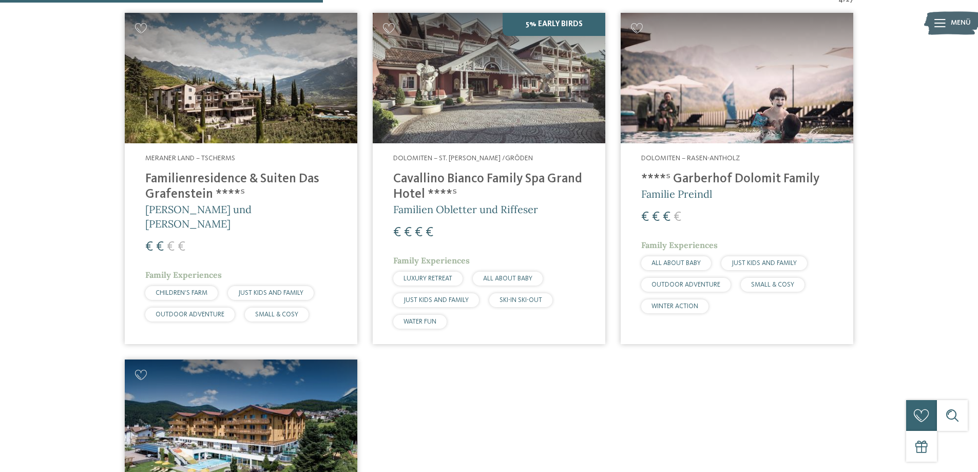
click at [747, 80] on img at bounding box center [737, 78] width 233 height 131
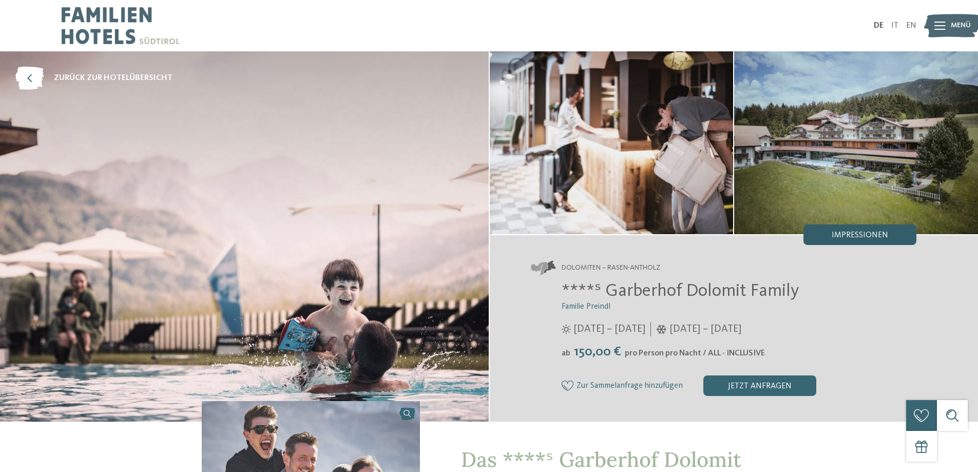
click at [869, 232] on span "Impressionen" at bounding box center [860, 235] width 56 height 8
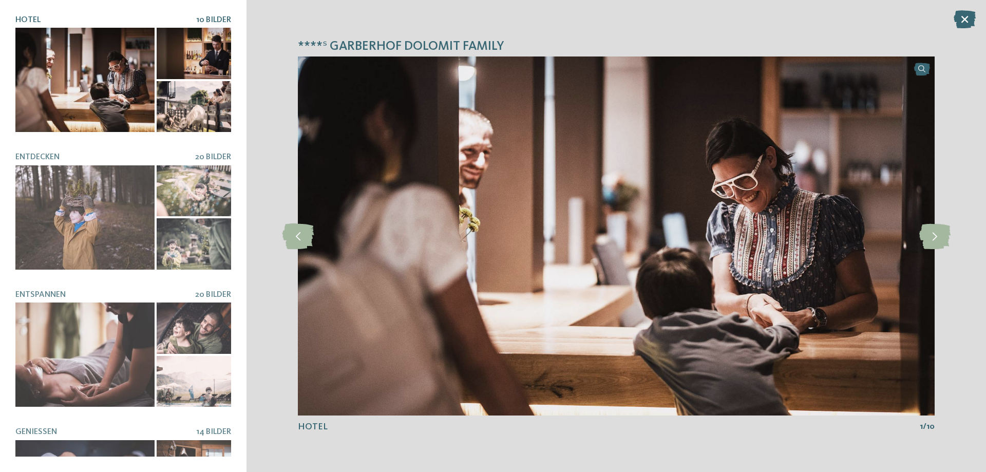
click at [100, 96] on div at bounding box center [84, 80] width 139 height 104
click at [935, 238] on icon at bounding box center [934, 236] width 31 height 26
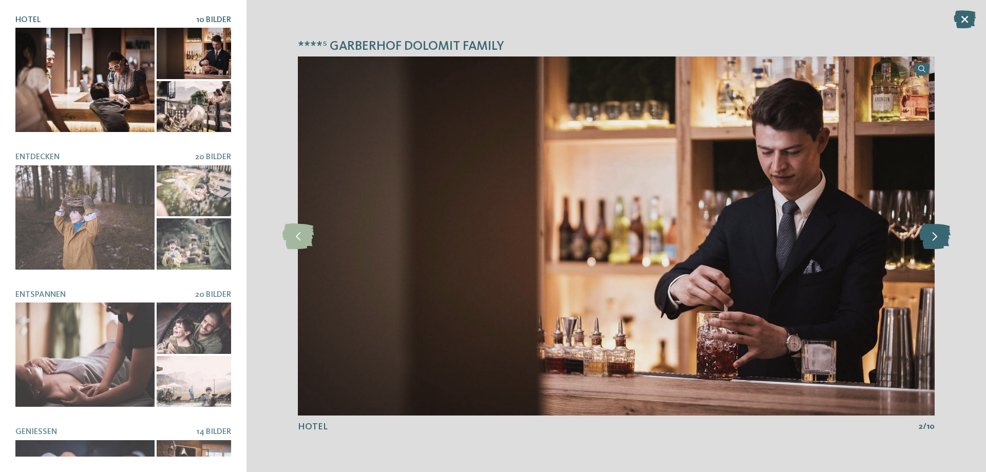
click at [935, 237] on icon at bounding box center [934, 236] width 31 height 26
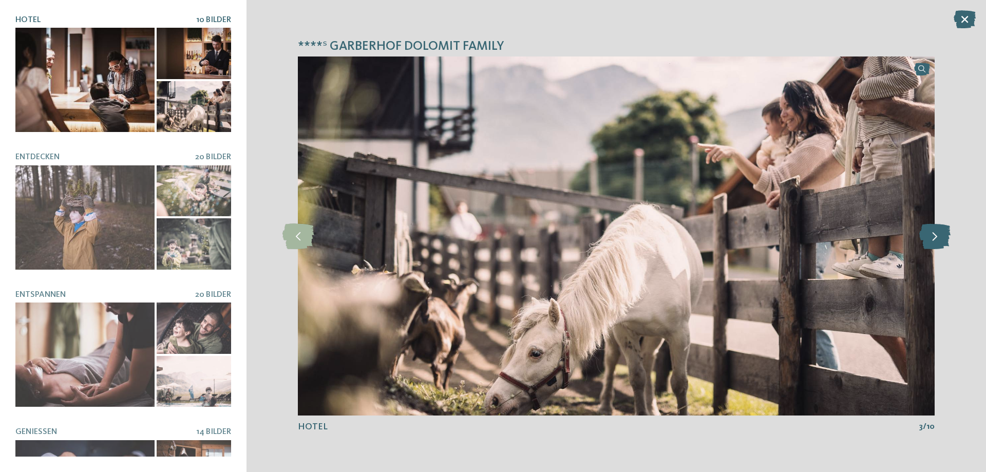
click at [937, 237] on icon at bounding box center [934, 236] width 31 height 26
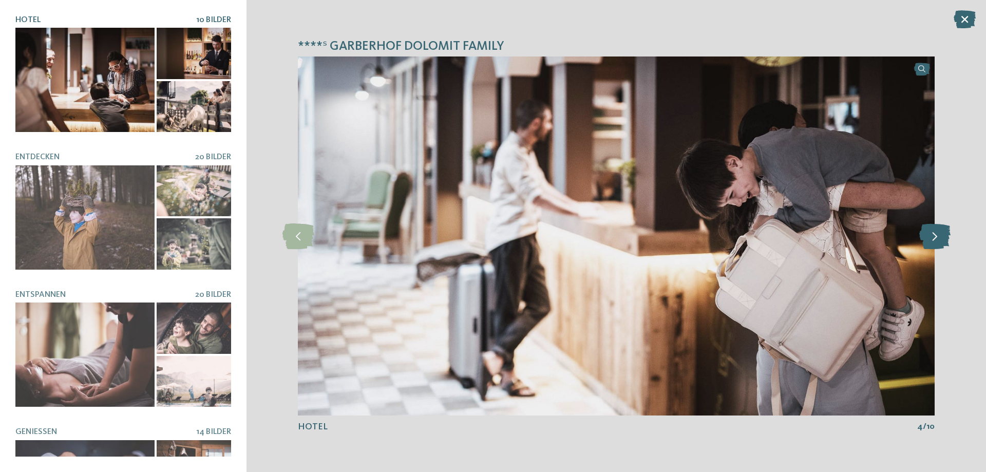
click at [937, 237] on icon at bounding box center [934, 236] width 31 height 26
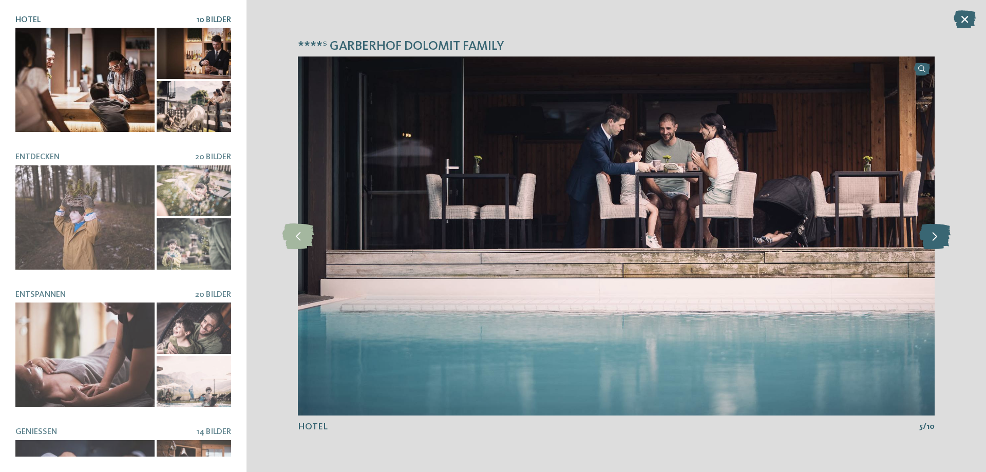
click at [937, 237] on icon at bounding box center [934, 236] width 31 height 26
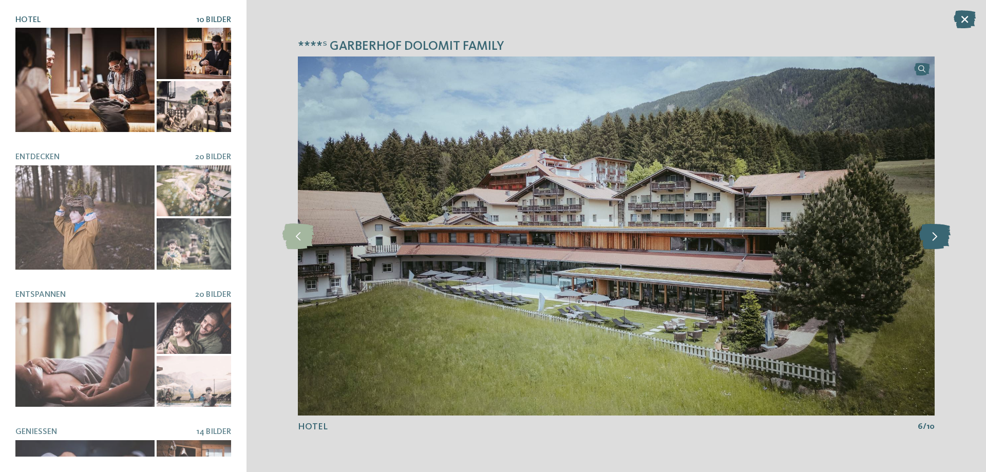
click at [937, 237] on icon at bounding box center [934, 236] width 31 height 26
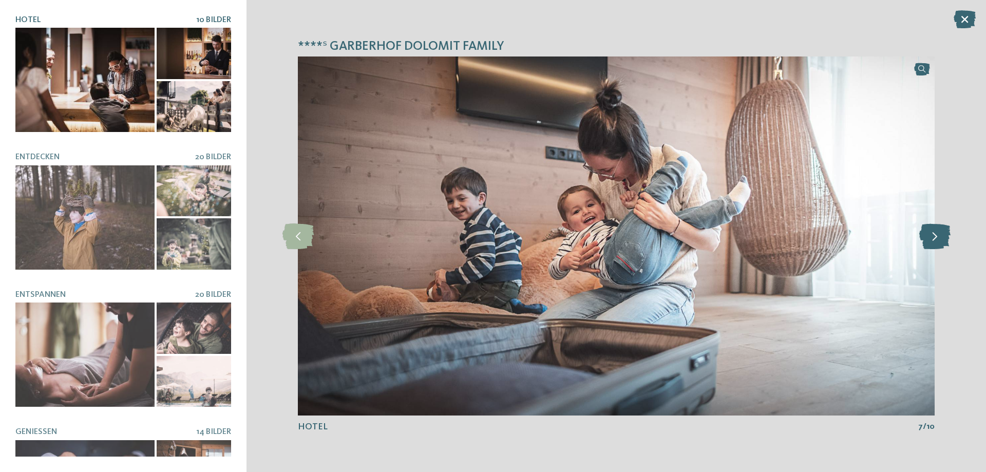
click at [937, 237] on icon at bounding box center [934, 236] width 31 height 26
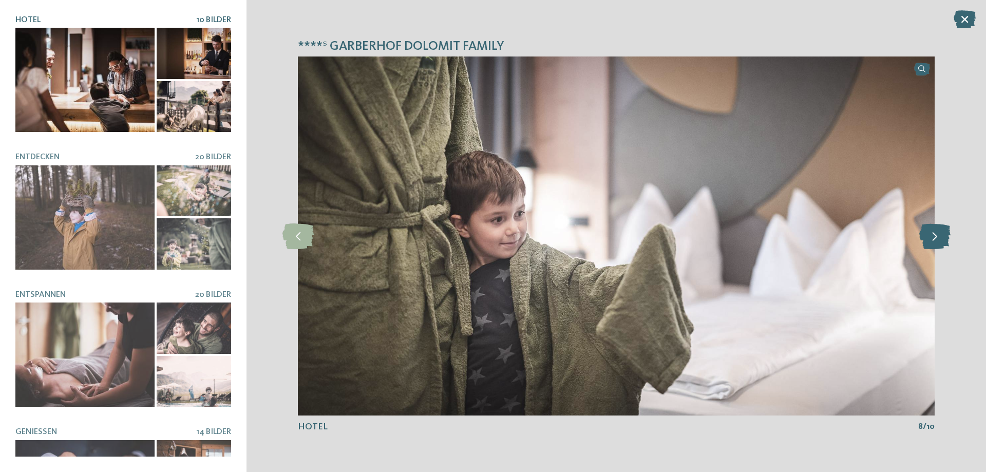
click at [937, 237] on icon at bounding box center [934, 236] width 31 height 26
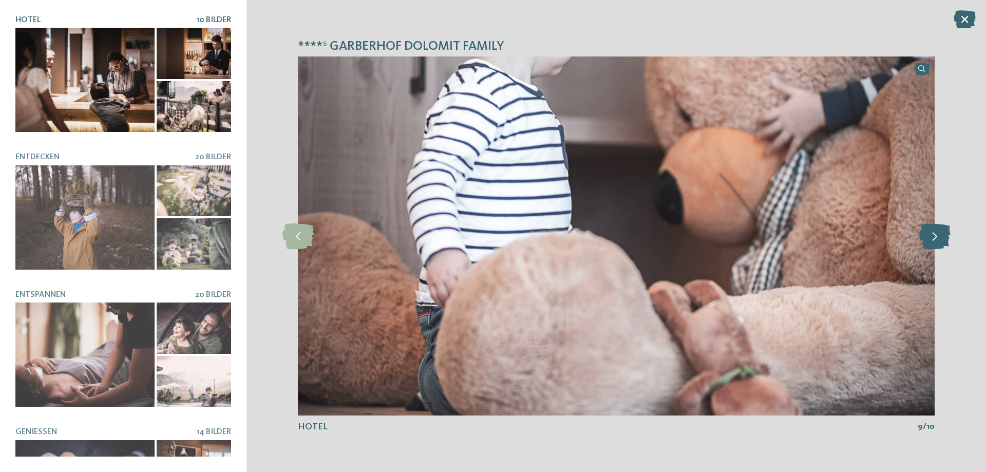
click at [937, 237] on icon at bounding box center [934, 236] width 31 height 26
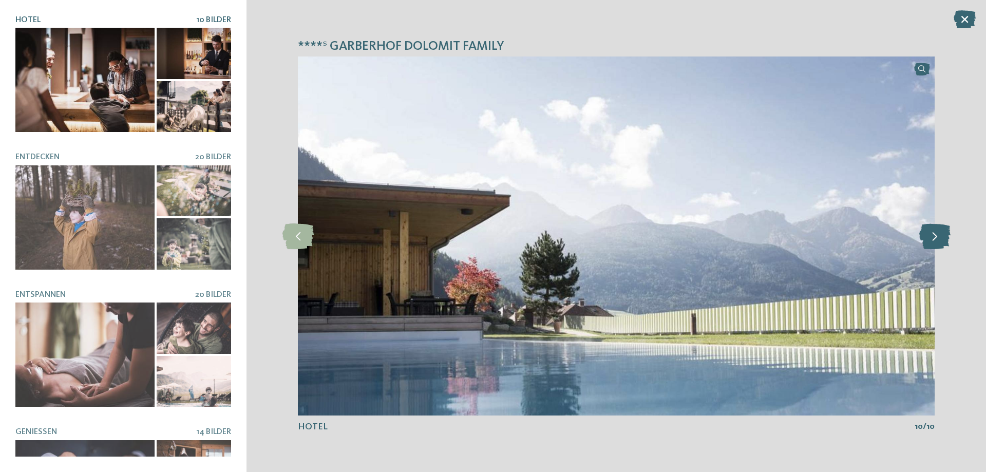
click at [937, 237] on icon at bounding box center [934, 236] width 31 height 26
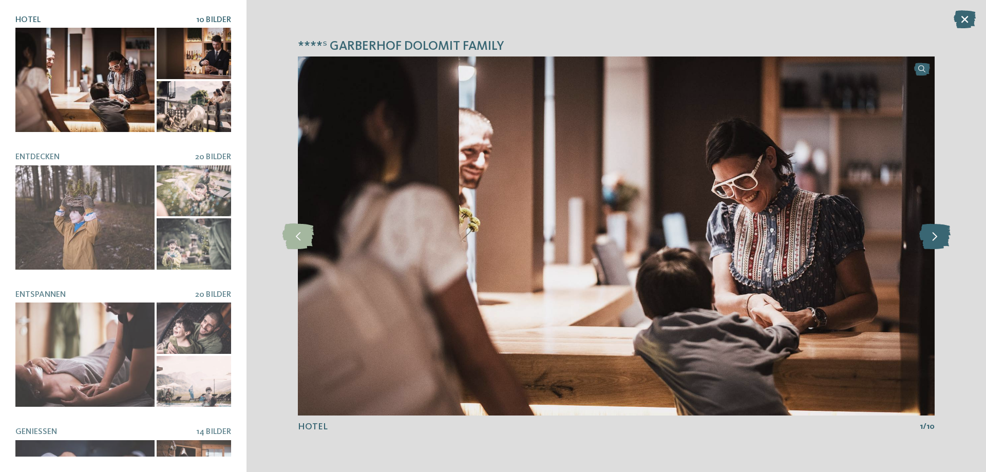
click at [937, 237] on icon at bounding box center [934, 236] width 31 height 26
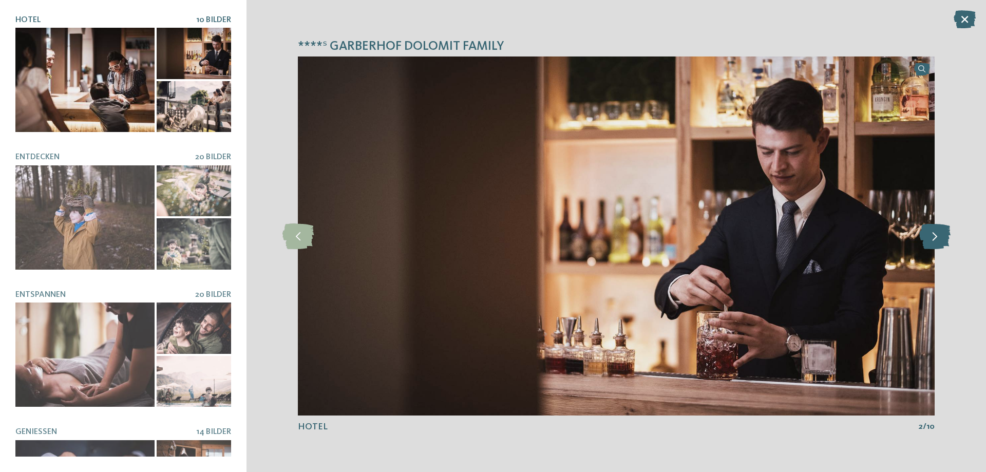
click at [937, 237] on icon at bounding box center [934, 236] width 31 height 26
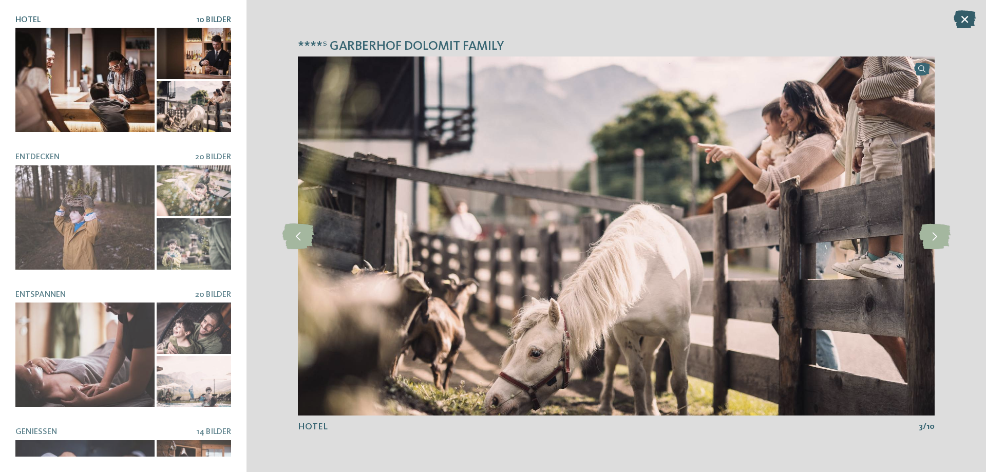
click at [965, 12] on icon at bounding box center [965, 19] width 22 height 18
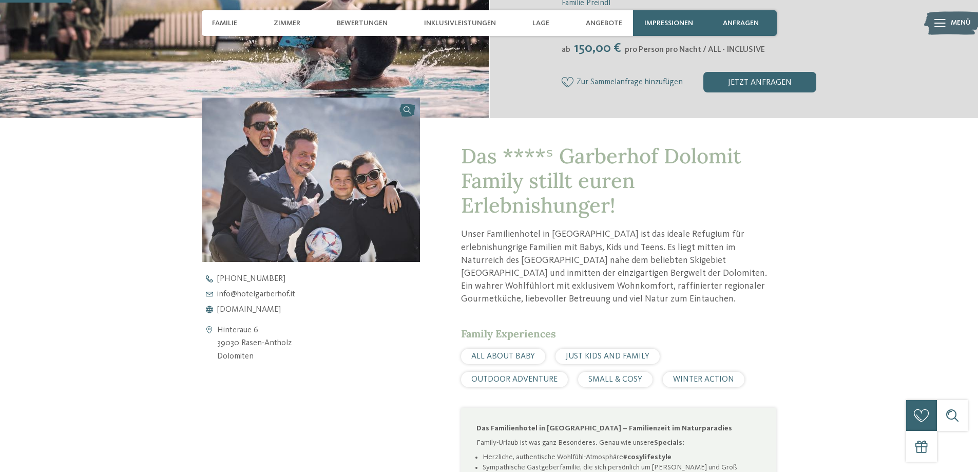
scroll to position [308, 0]
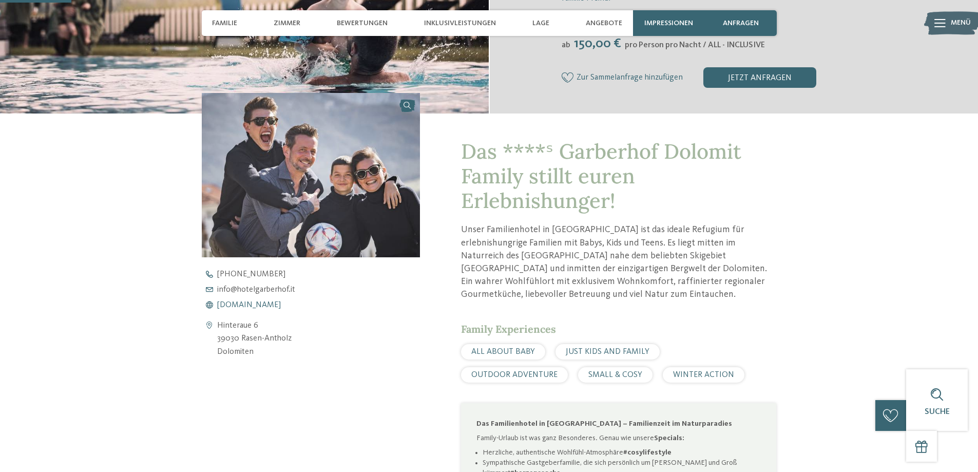
click at [234, 306] on span "www.hotelgarberhof.it" at bounding box center [249, 305] width 64 height 8
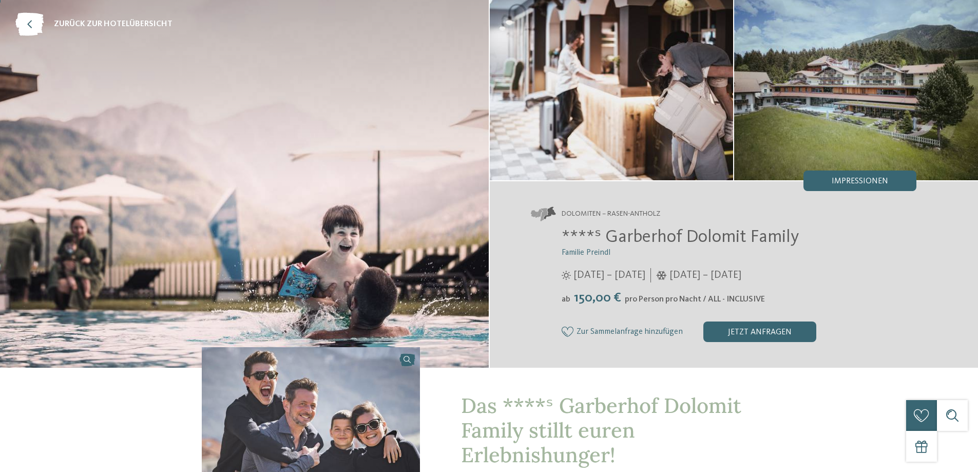
scroll to position [0, 0]
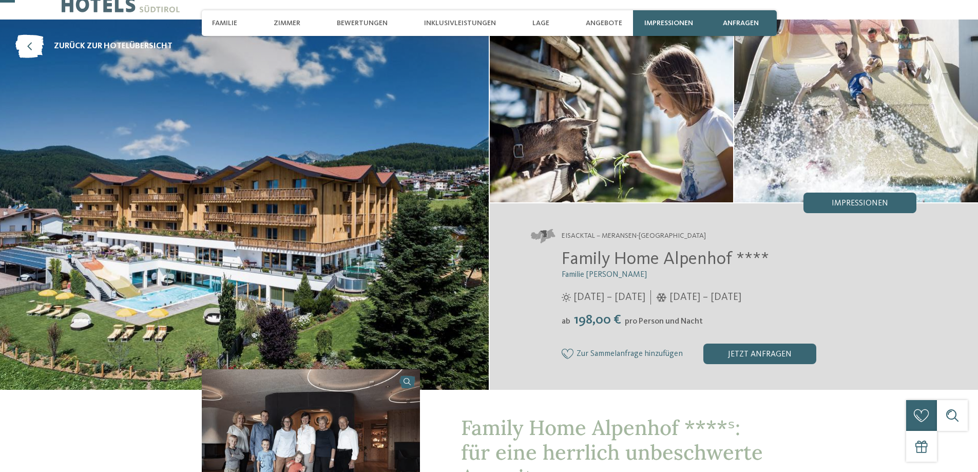
scroll to position [51, 0]
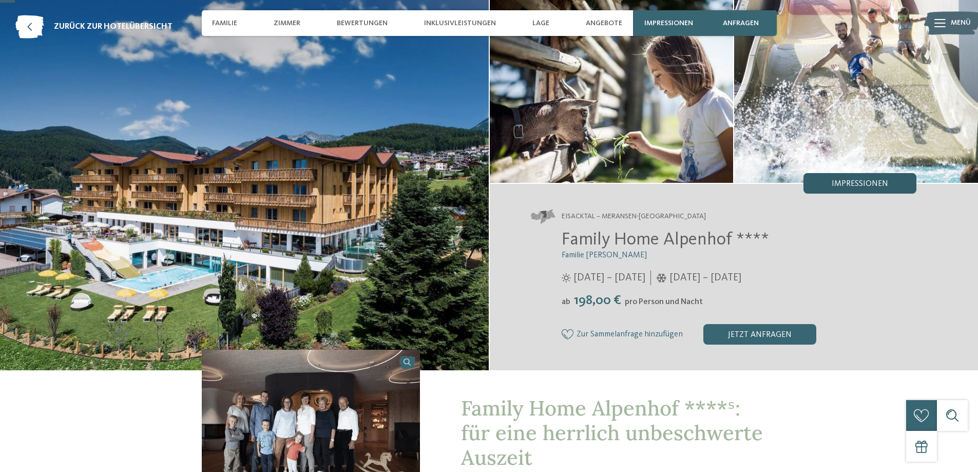
click at [864, 179] on div "Impressionen" at bounding box center [860, 183] width 113 height 21
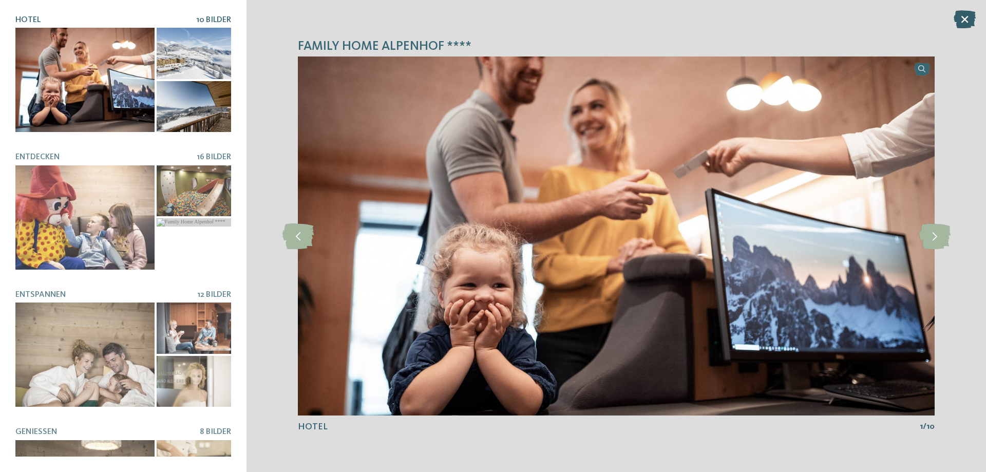
click at [961, 19] on icon at bounding box center [965, 19] width 22 height 18
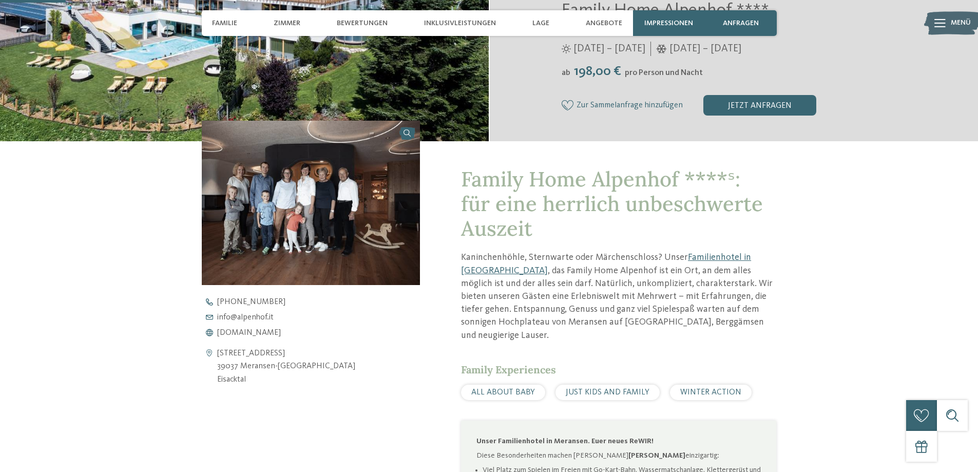
scroll to position [308, 0]
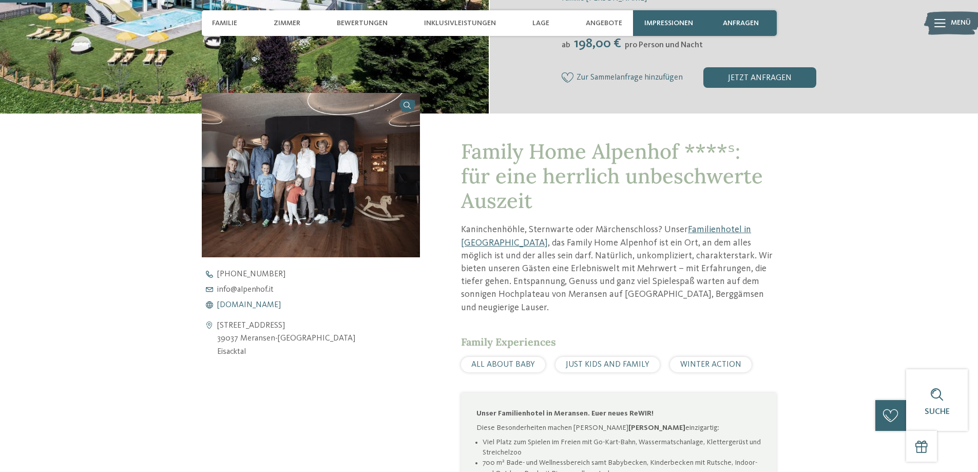
click at [242, 303] on span "[DOMAIN_NAME]" at bounding box center [249, 305] width 64 height 8
